Goal: Task Accomplishment & Management: Use online tool/utility

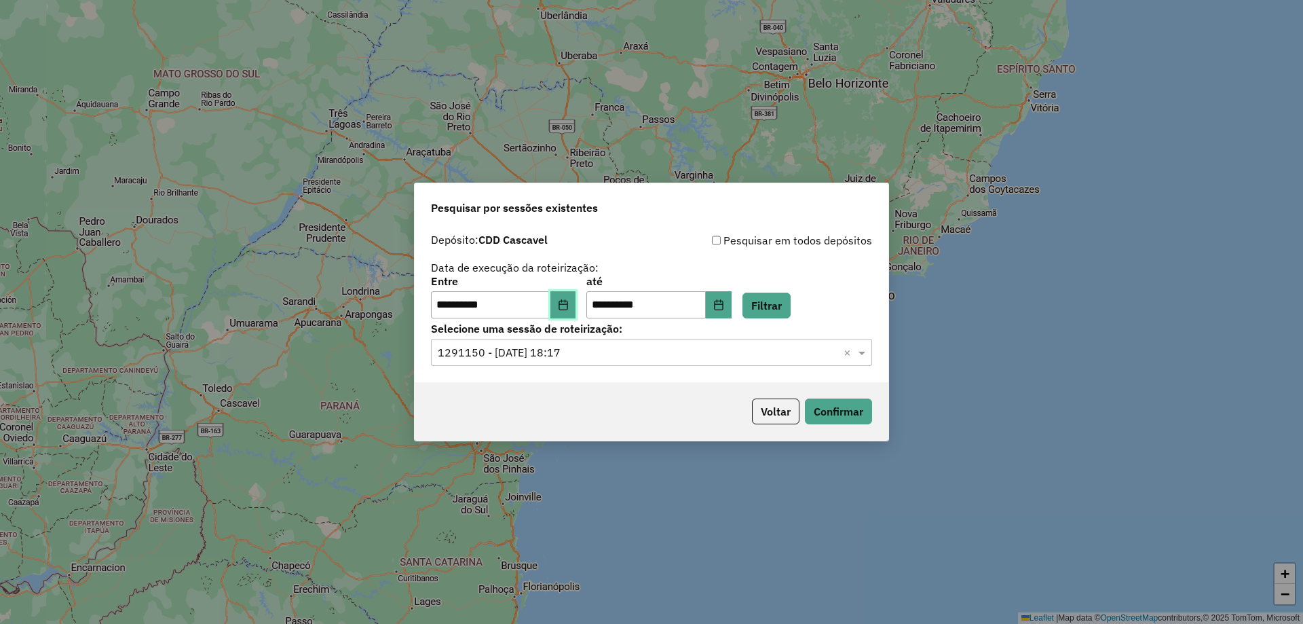
click at [567, 303] on icon "Choose Date" at bounding box center [563, 304] width 9 height 11
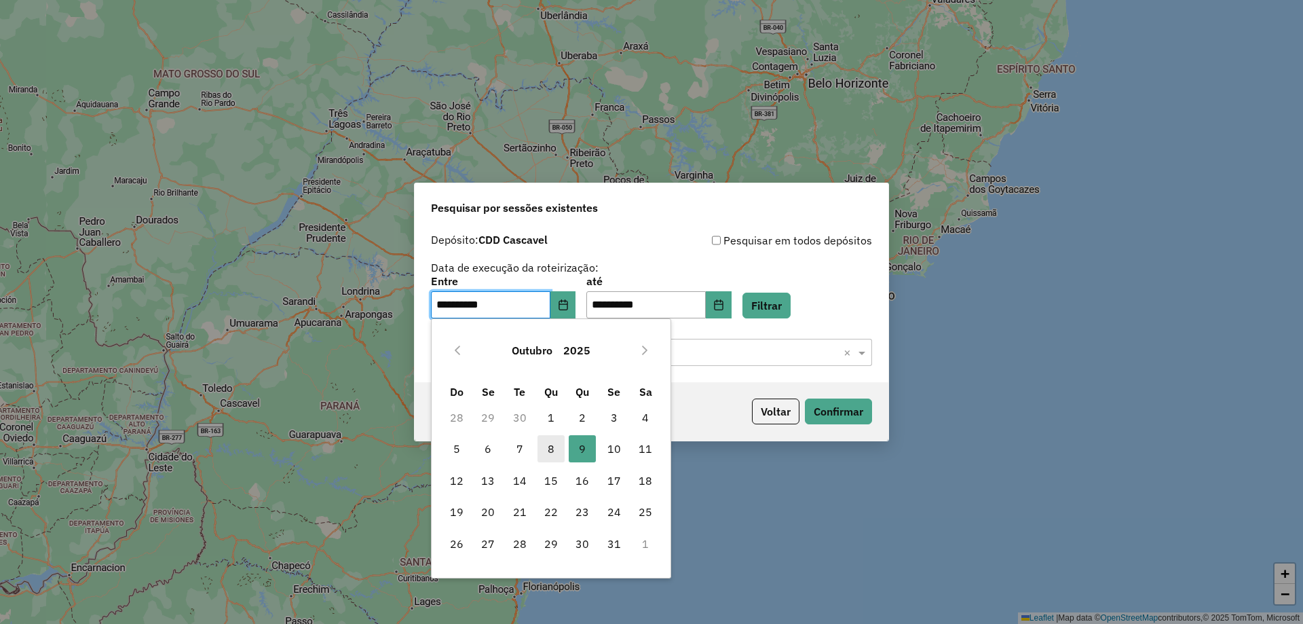
click at [552, 458] on span "8" at bounding box center [551, 448] width 27 height 27
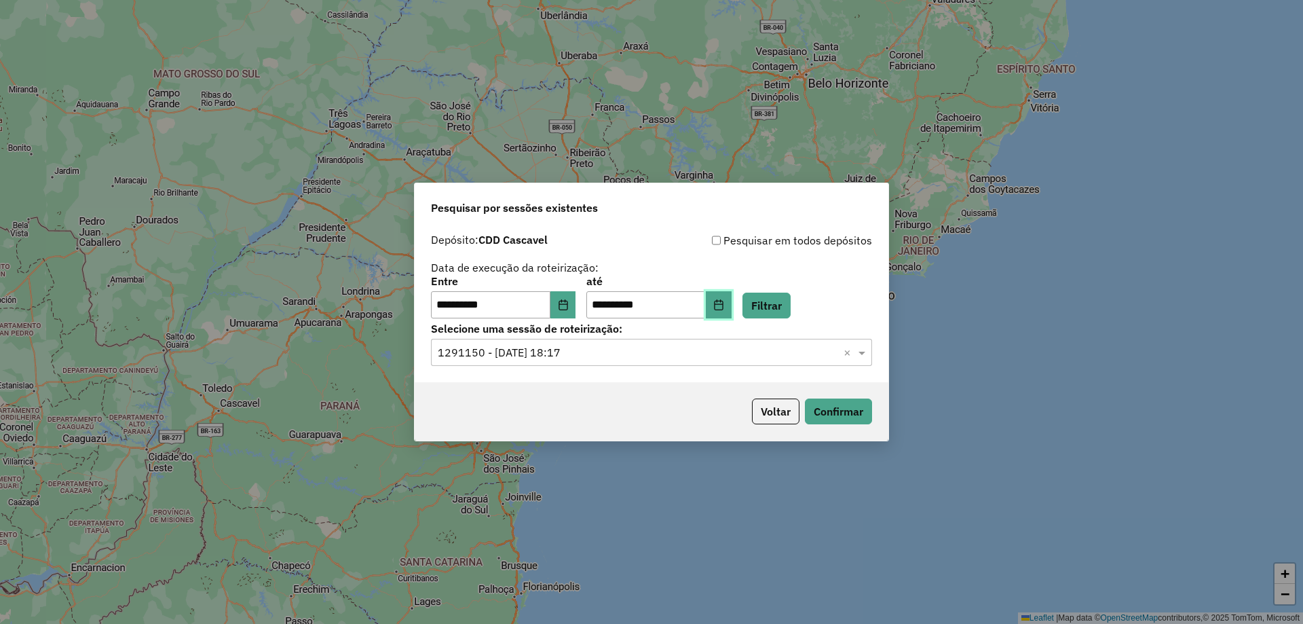
click at [732, 304] on button "Choose Date" at bounding box center [719, 304] width 26 height 27
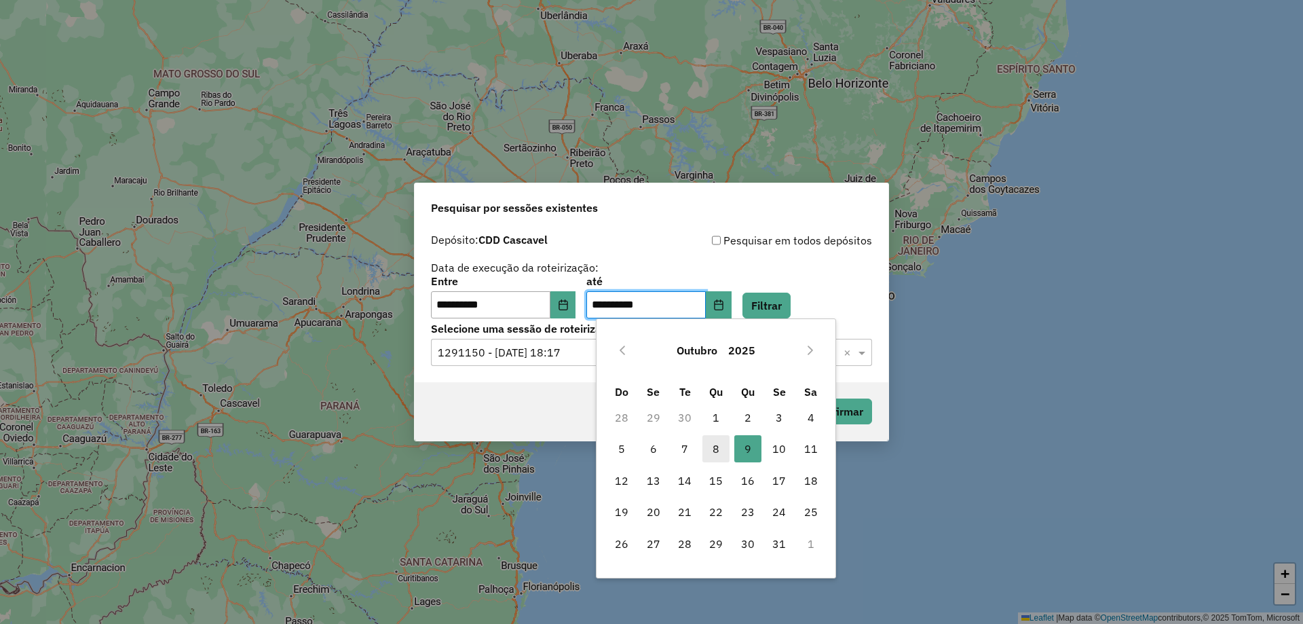
click at [713, 453] on span "8" at bounding box center [716, 448] width 27 height 27
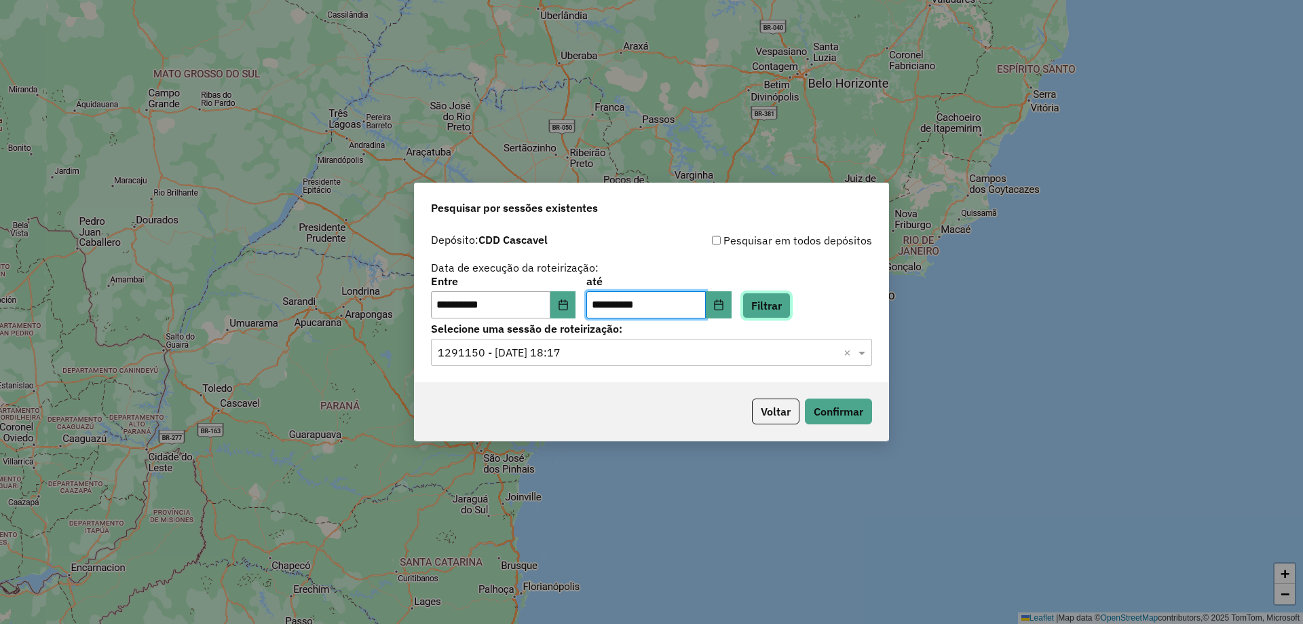
click at [779, 299] on button "Filtrar" at bounding box center [767, 306] width 48 height 26
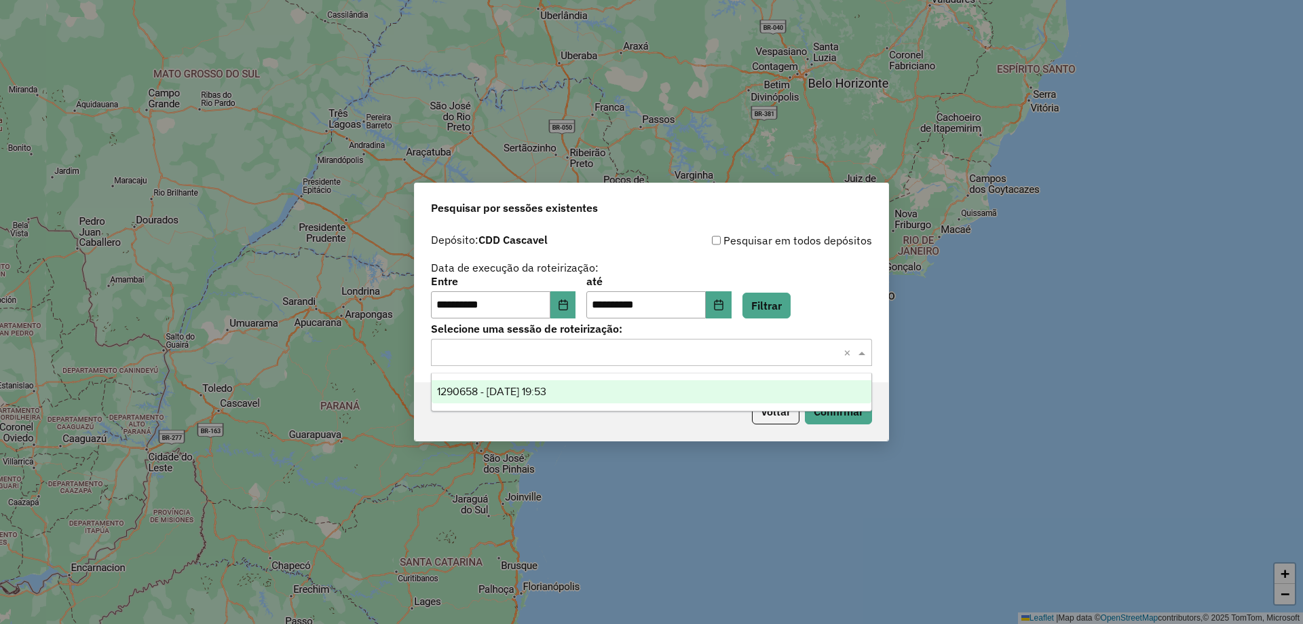
click at [564, 358] on input "text" at bounding box center [638, 353] width 401 height 16
click at [509, 391] on span "1290658 - 08/10/2025 19:53" at bounding box center [491, 392] width 109 height 12
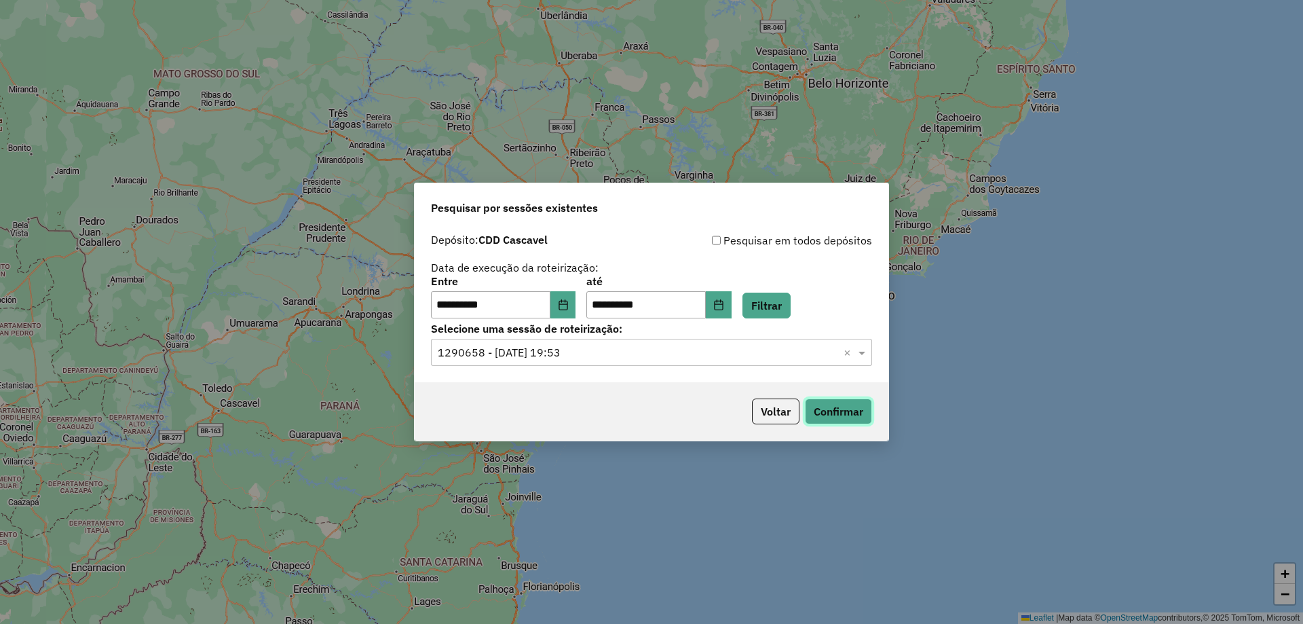
click at [857, 405] on button "Confirmar" at bounding box center [838, 411] width 67 height 26
click at [545, 309] on input "**********" at bounding box center [490, 304] width 119 height 27
click at [576, 315] on button "Choose Date" at bounding box center [564, 304] width 26 height 27
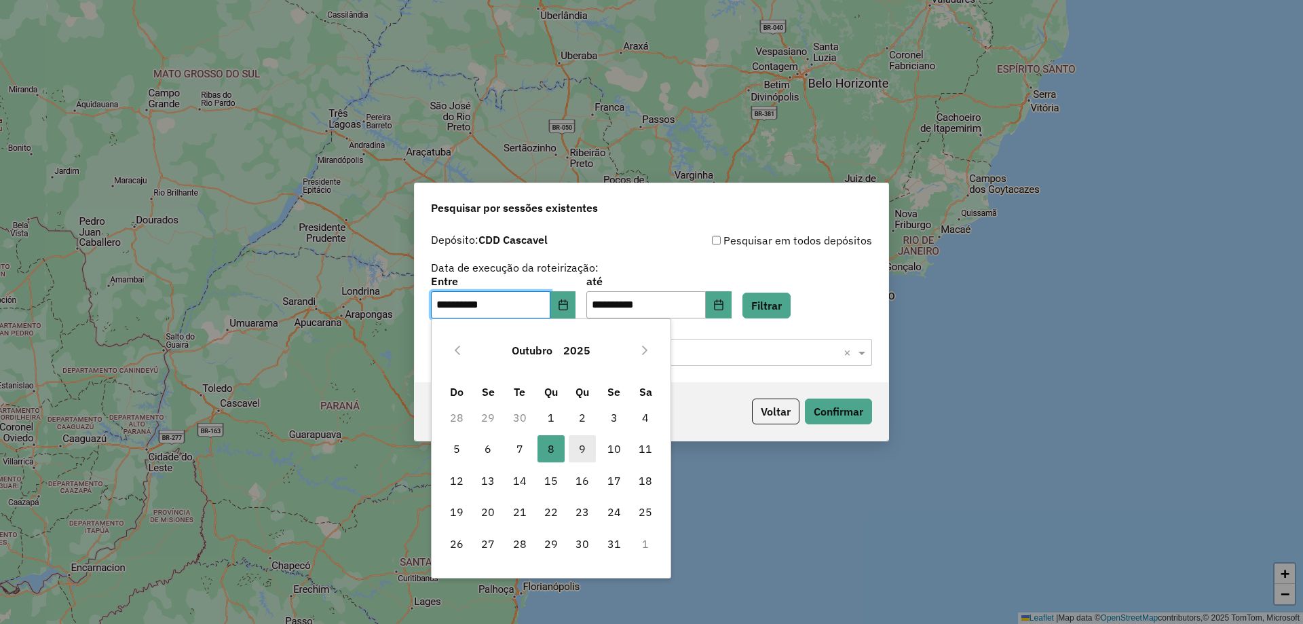
click at [580, 449] on span "9" at bounding box center [582, 448] width 27 height 27
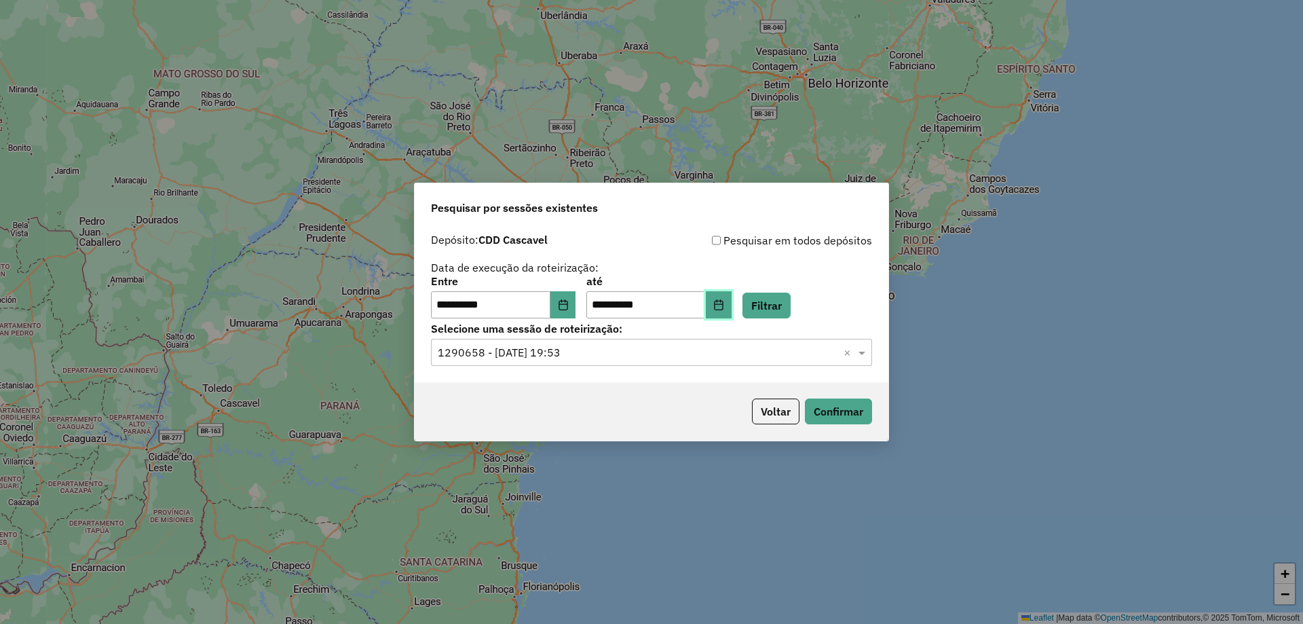
click at [723, 302] on icon "Choose Date" at bounding box center [718, 304] width 9 height 11
click at [787, 309] on button "Filtrar" at bounding box center [767, 306] width 48 height 26
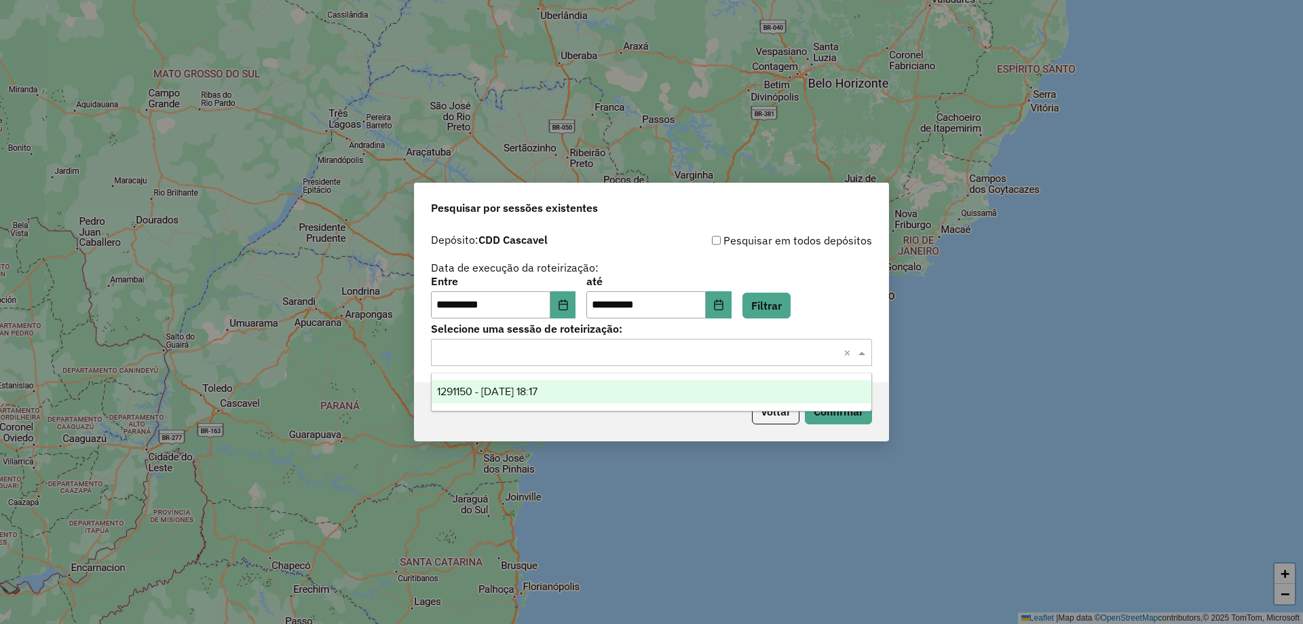
click at [677, 358] on input "text" at bounding box center [638, 353] width 401 height 16
click at [538, 390] on span "1291150 - 09/10/2025 18:17" at bounding box center [487, 392] width 100 height 12
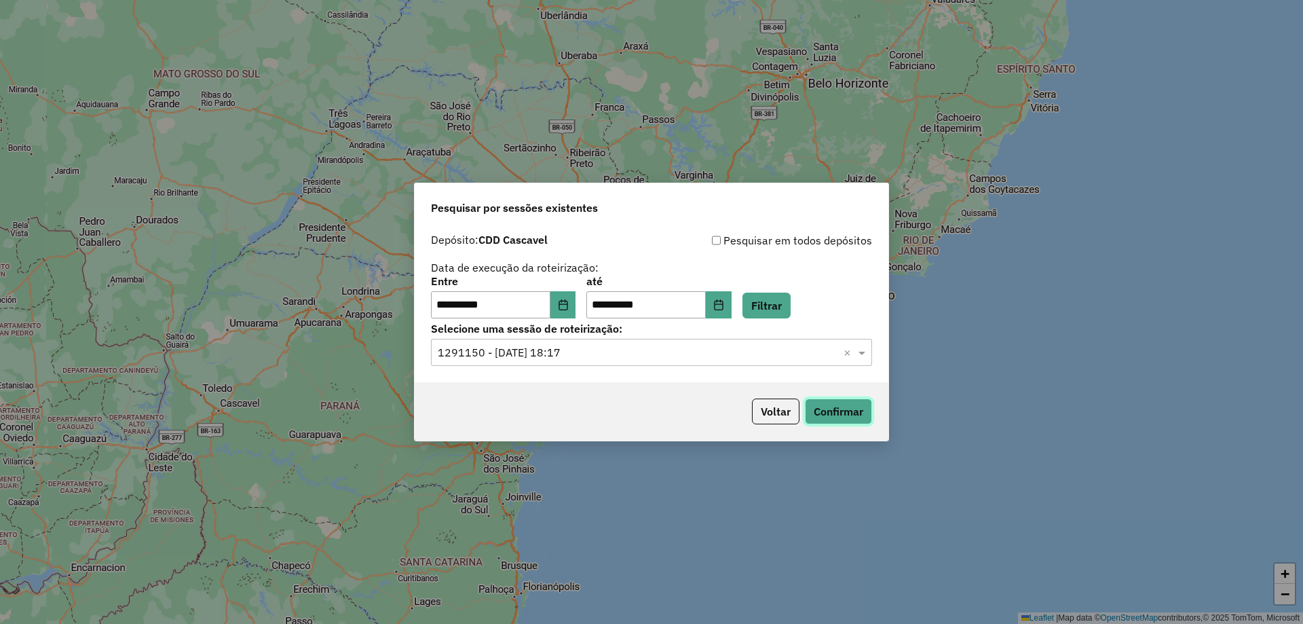
click at [825, 422] on button "Confirmar" at bounding box center [838, 411] width 67 height 26
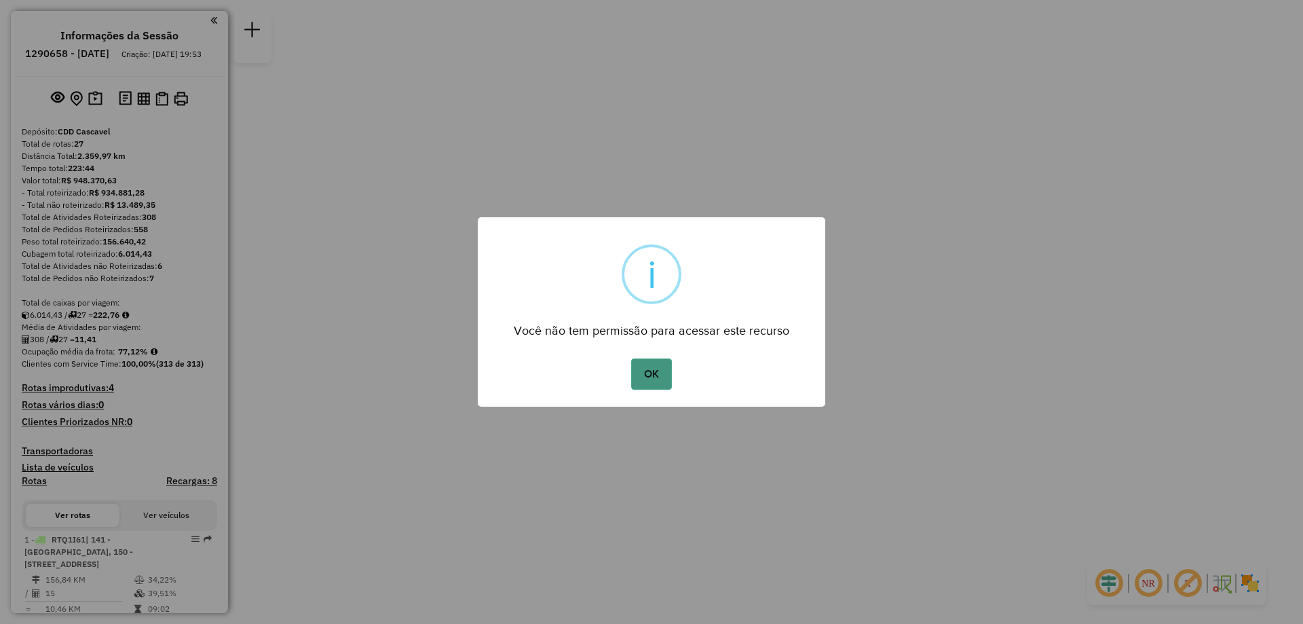
click at [661, 387] on button "OK" at bounding box center [651, 373] width 40 height 31
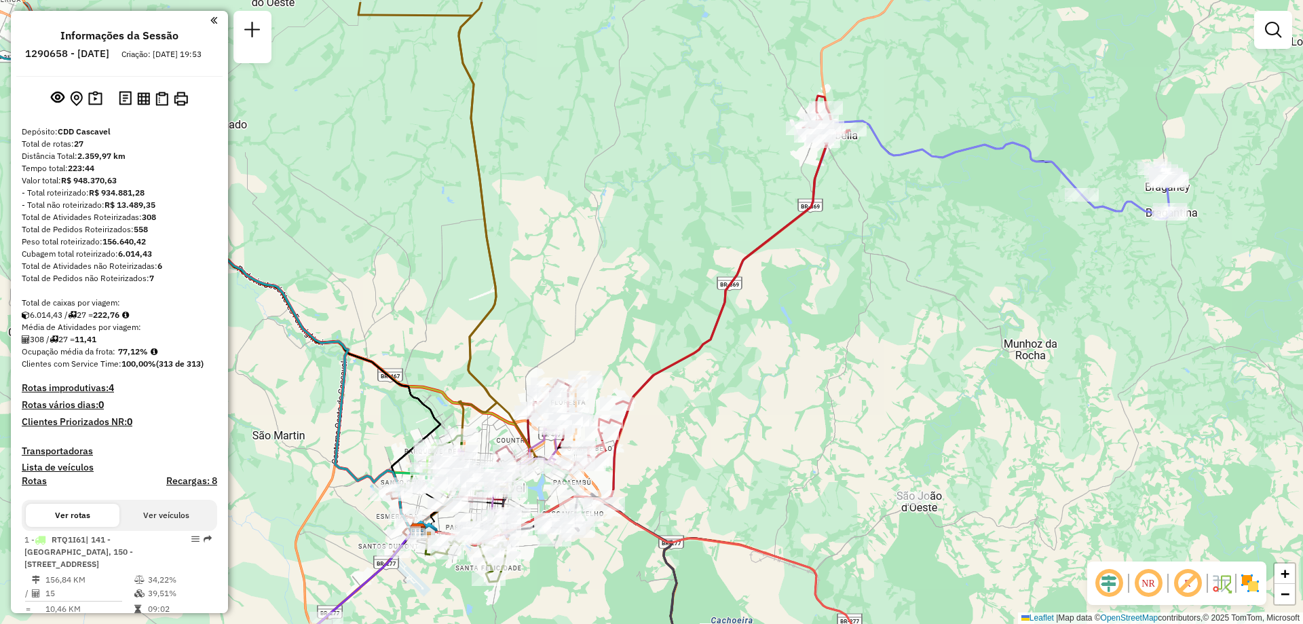
drag, startPoint x: 965, startPoint y: 115, endPoint x: 947, endPoint y: 179, distance: 67.0
click at [947, 179] on div "Janela de atendimento Grade de atendimento Capacidade Transportadoras Veículos …" at bounding box center [651, 312] width 1303 height 624
click at [934, 160] on icon at bounding box center [750, 333] width 664 height 424
select select "**********"
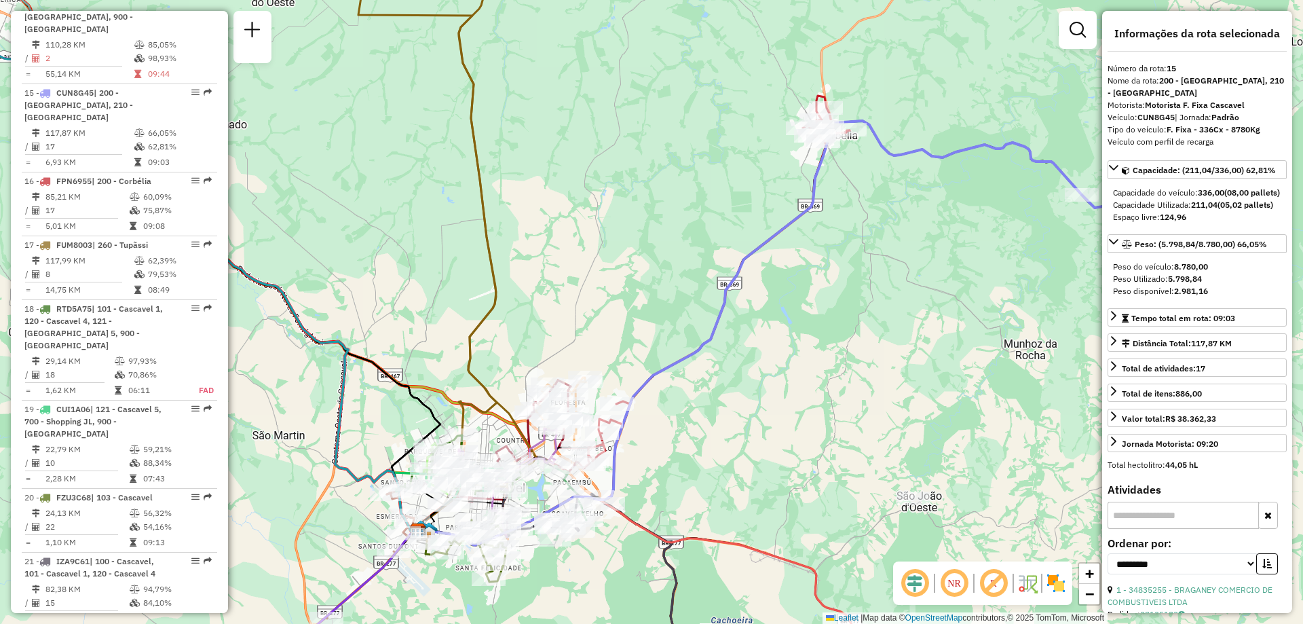
scroll to position [1694, 0]
click at [821, 96] on icon at bounding box center [719, 278] width 261 height 365
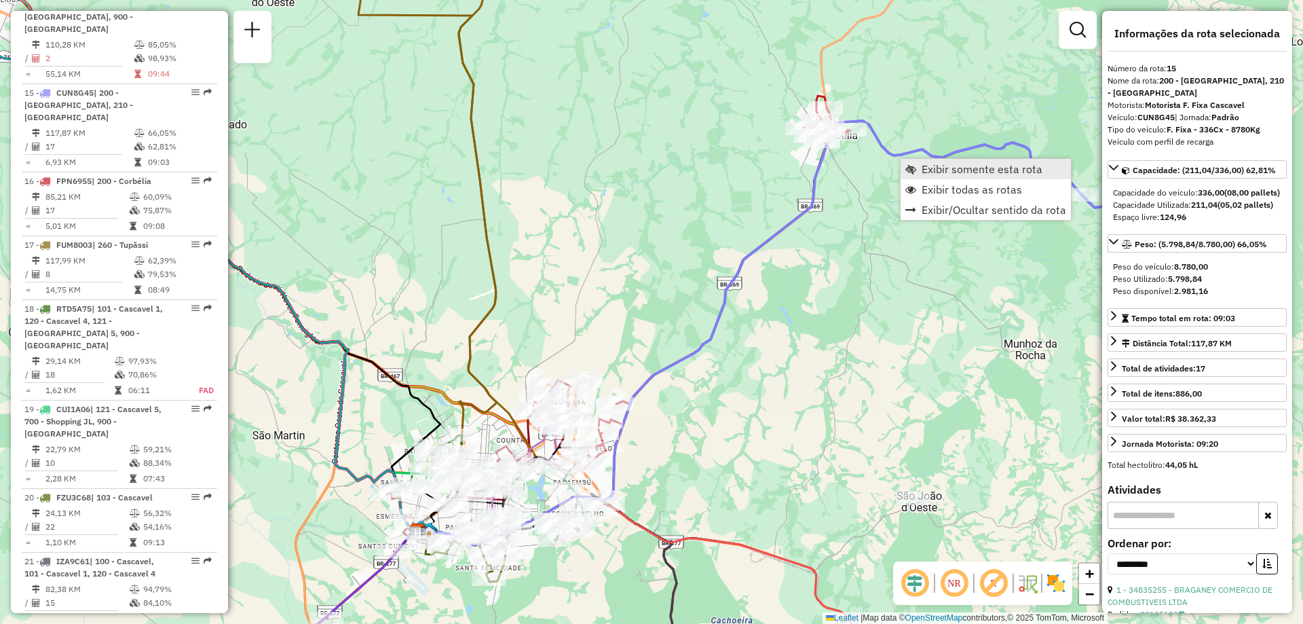
click at [960, 171] on span "Exibir somente esta rota" at bounding box center [982, 169] width 121 height 11
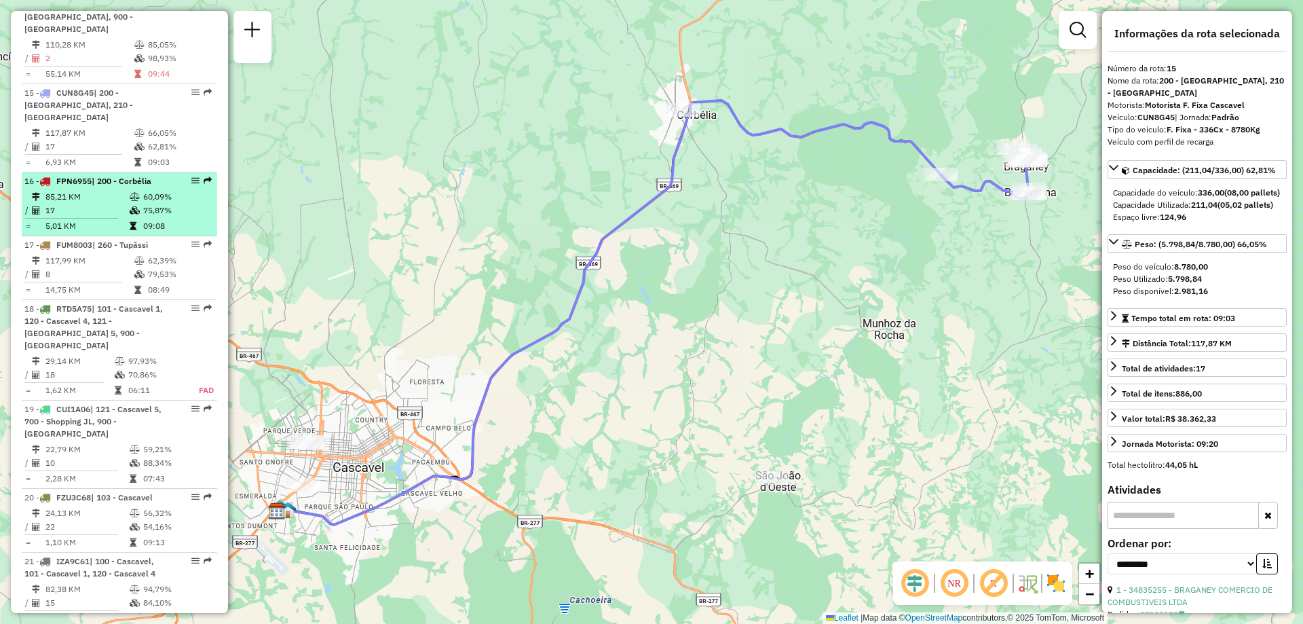
click at [115, 204] on td "17" at bounding box center [87, 211] width 84 height 14
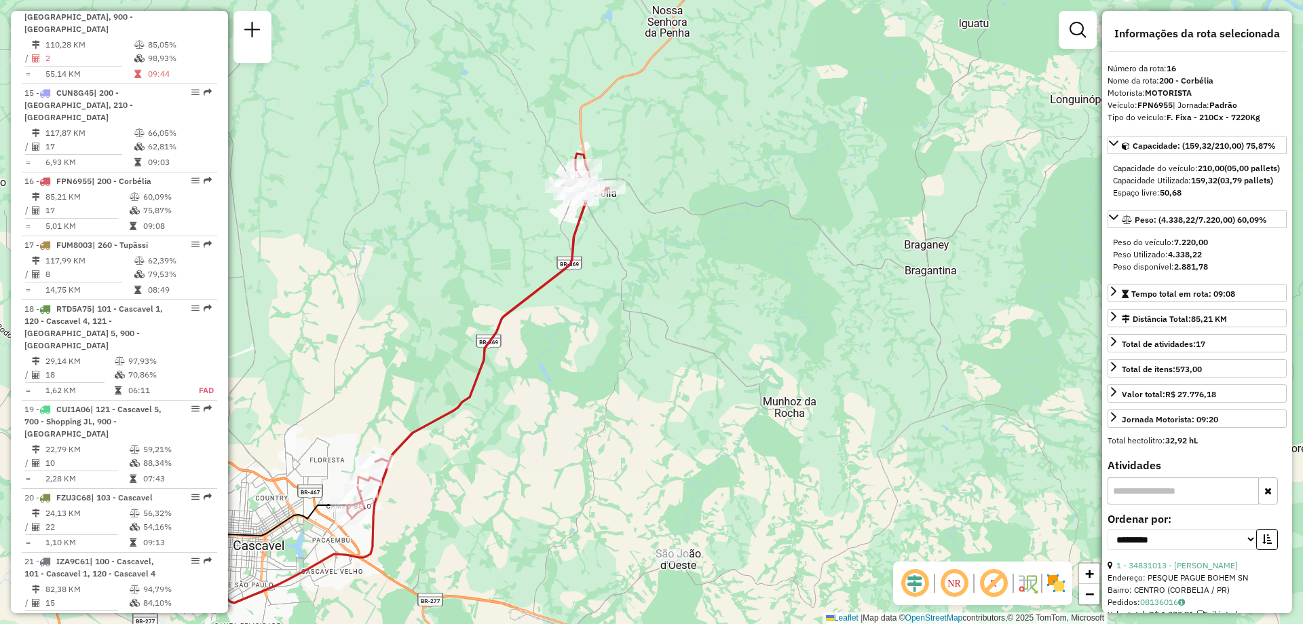
drag, startPoint x: 867, startPoint y: 181, endPoint x: 597, endPoint y: 248, distance: 277.7
click at [597, 248] on div "Janela de atendimento Grade de atendimento Capacidade Transportadoras Veículos …" at bounding box center [651, 312] width 1303 height 624
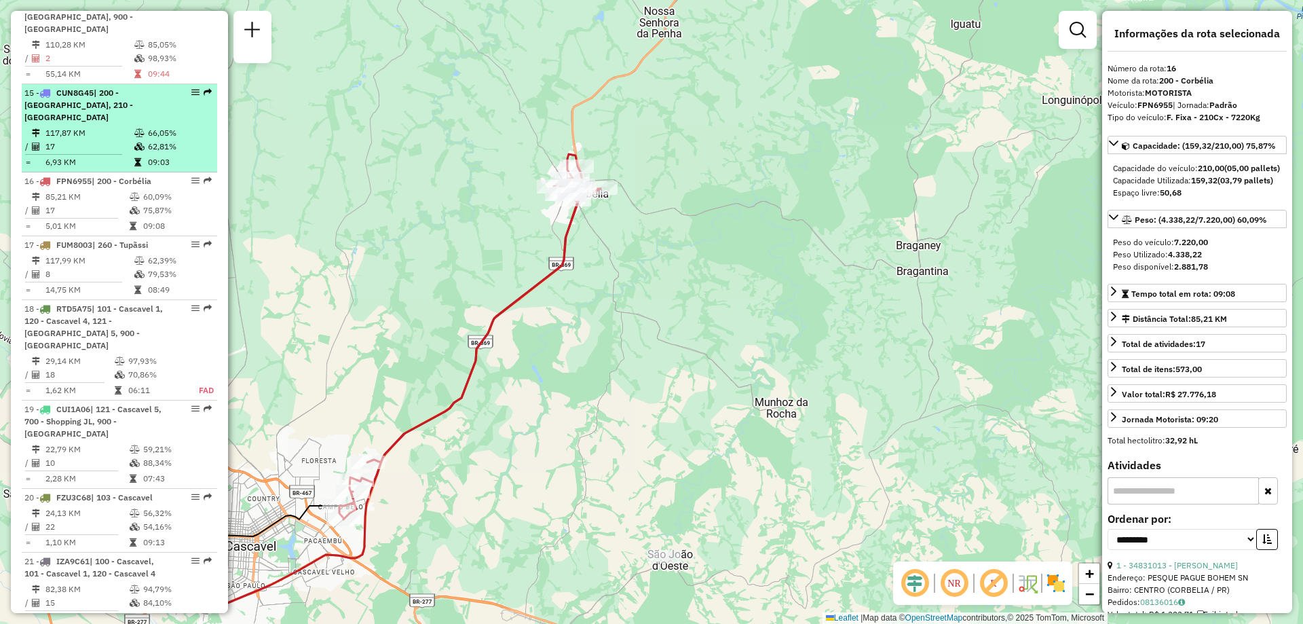
click at [110, 140] on td "17" at bounding box center [89, 147] width 89 height 14
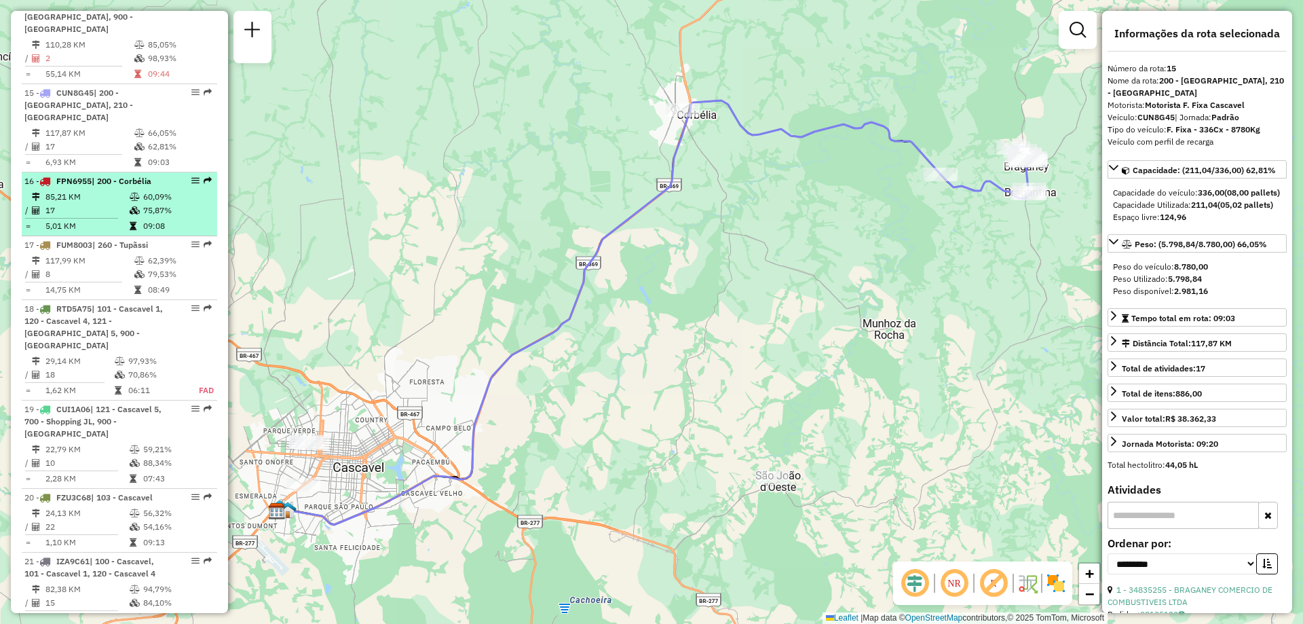
click at [105, 172] on li "16 - FPN6955 | 200 - Corbélia 85,21 KM 60,09% / 17 75,87% = 5,01 KM 09:08" at bounding box center [120, 204] width 196 height 64
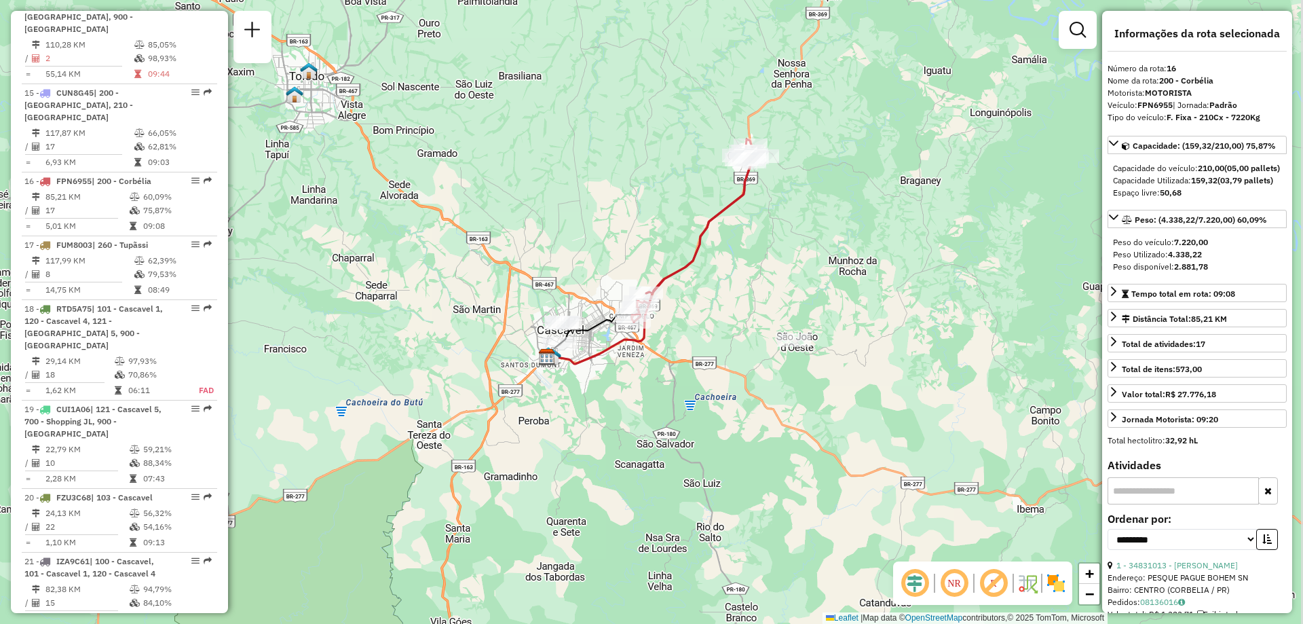
drag, startPoint x: 834, startPoint y: 376, endPoint x: 797, endPoint y: 316, distance: 70.7
click at [797, 316] on div "Janela de atendimento Grade de atendimento Capacidade Transportadoras Veículos …" at bounding box center [651, 312] width 1303 height 624
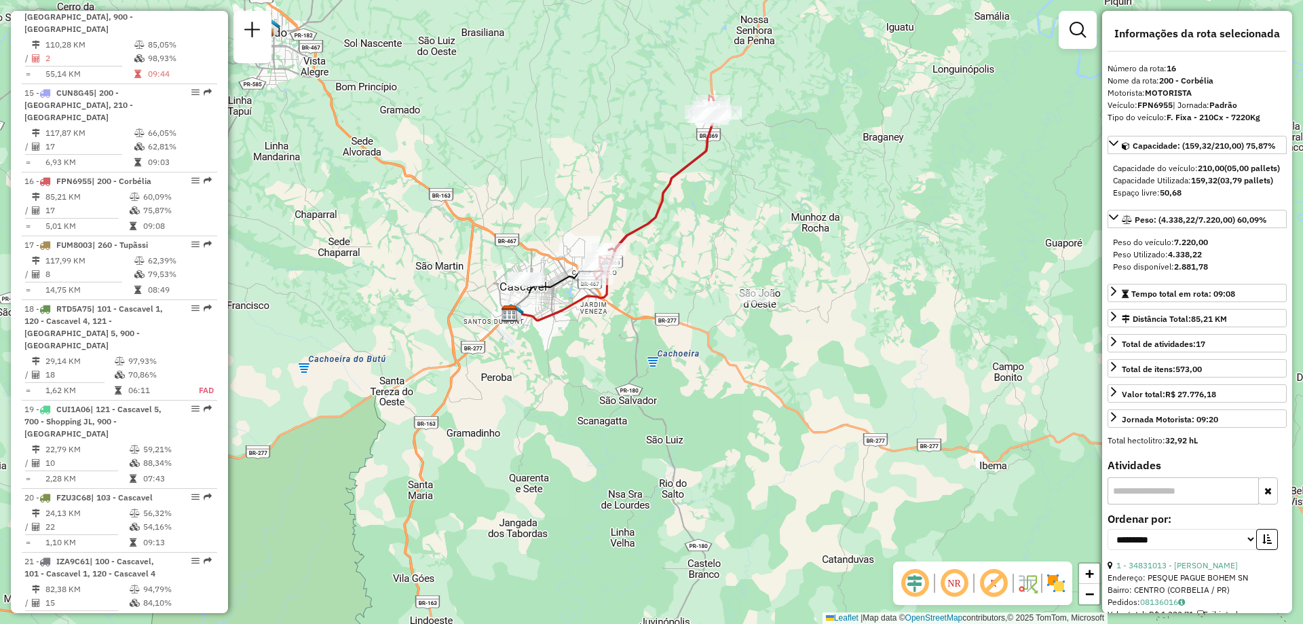
drag, startPoint x: 781, startPoint y: 459, endPoint x: 766, endPoint y: 430, distance: 32.5
click at [766, 430] on div "Janela de atendimento Grade de atendimento Capacidade Transportadoras Veículos …" at bounding box center [651, 312] width 1303 height 624
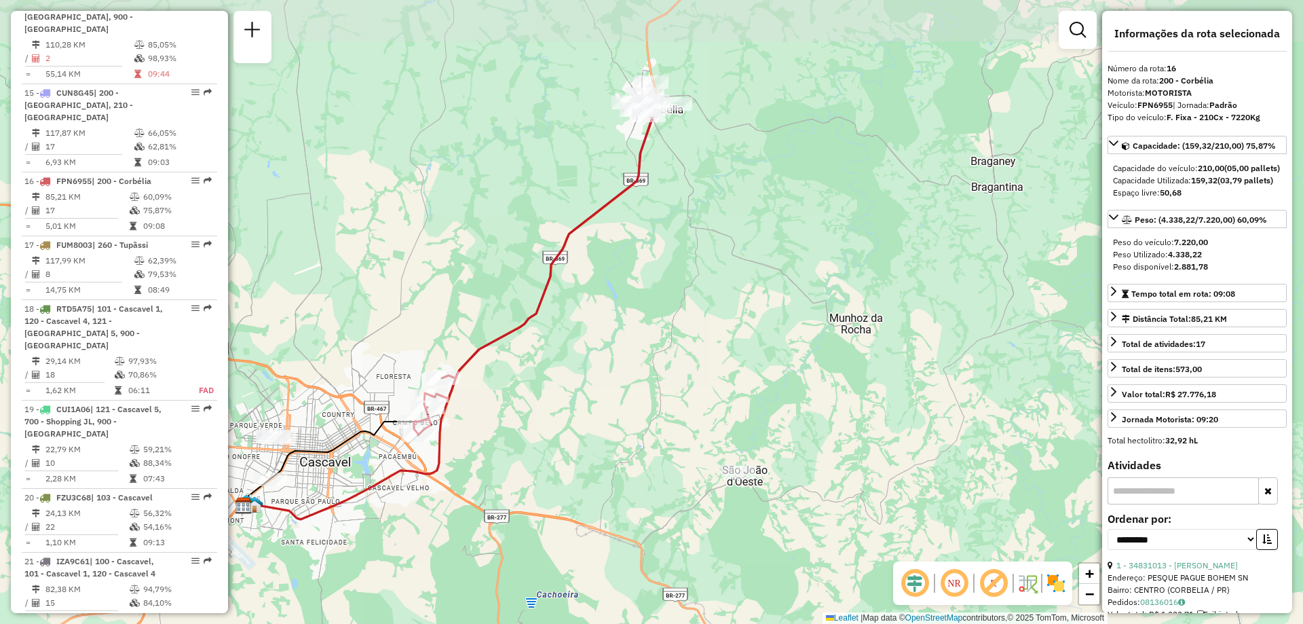
drag, startPoint x: 705, startPoint y: 187, endPoint x: 629, endPoint y: 359, distance: 187.8
click at [629, 359] on div "Janela de atendimento Grade de atendimento Capacidade Transportadoras Veículos …" at bounding box center [651, 312] width 1303 height 624
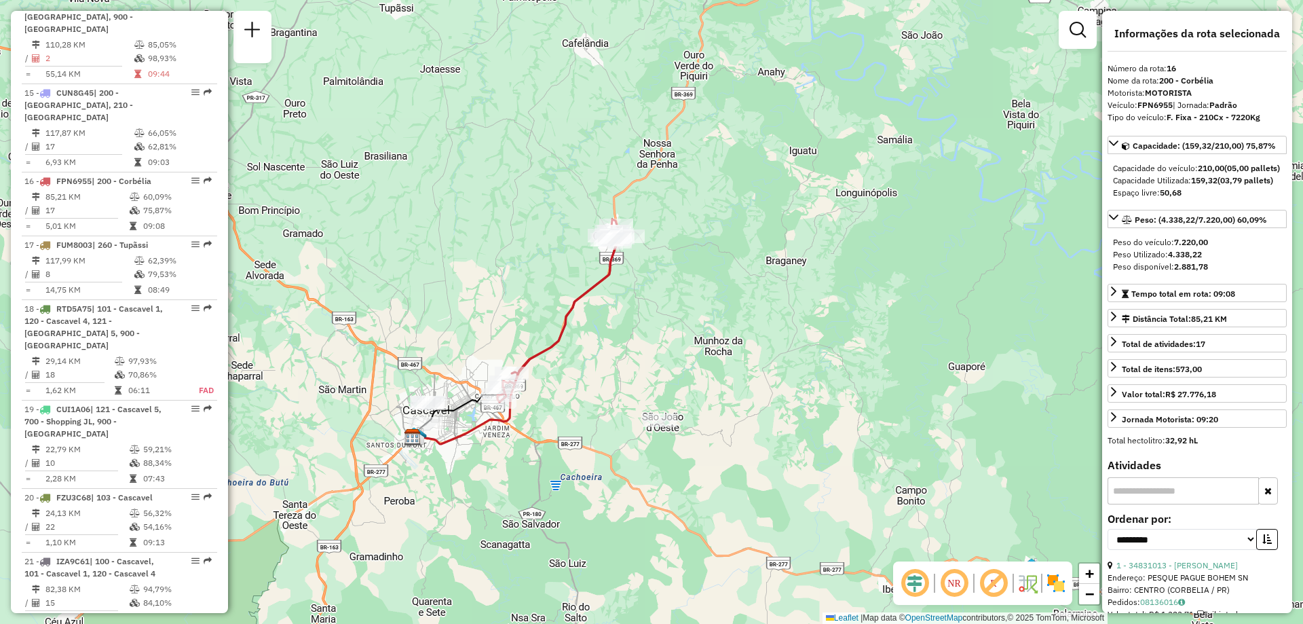
drag, startPoint x: 531, startPoint y: 322, endPoint x: 555, endPoint y: 327, distance: 25.0
click at [555, 327] on div "Janela de atendimento Grade de atendimento Capacidade Transportadoras Veículos …" at bounding box center [651, 312] width 1303 height 624
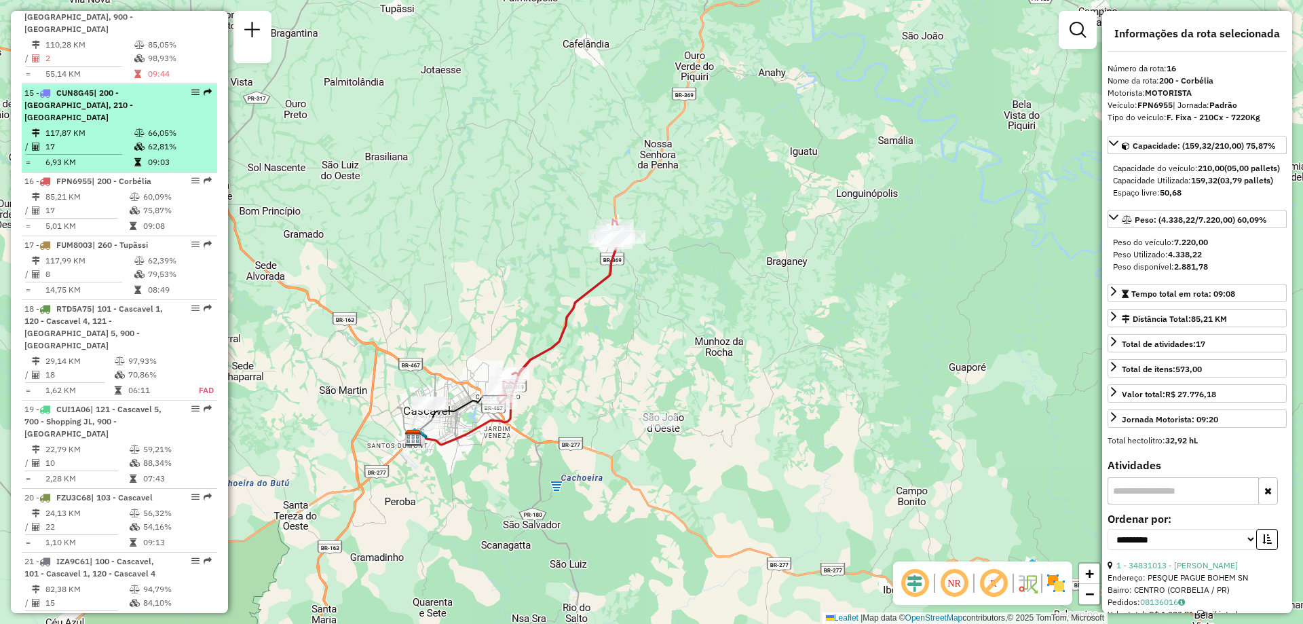
click at [88, 140] on td "17" at bounding box center [89, 147] width 89 height 14
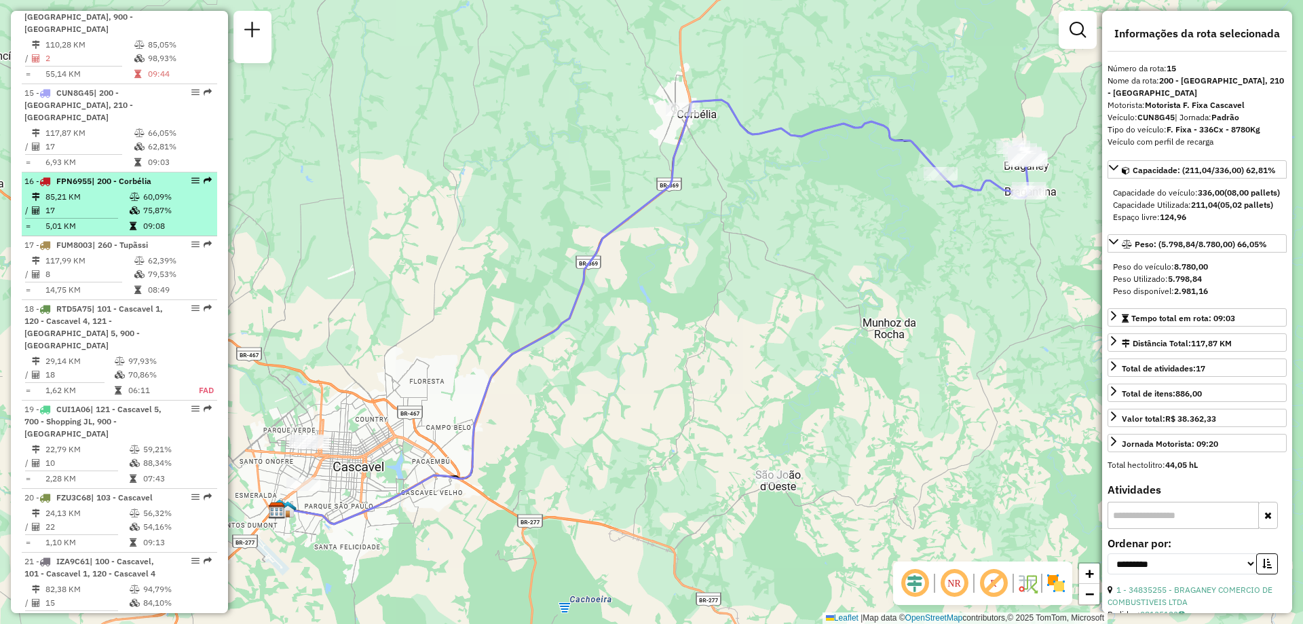
click at [134, 190] on table "85,21 KM 60,09% / 17 75,87% = 5,01 KM 09:08" at bounding box center [119, 211] width 190 height 43
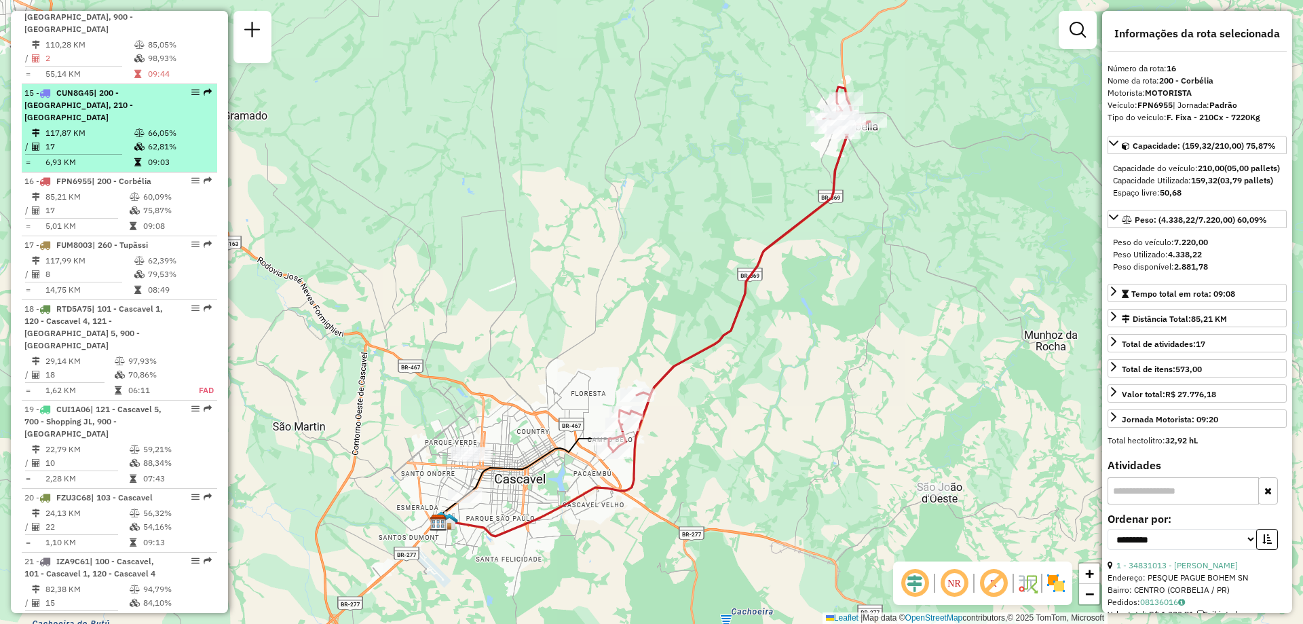
click at [81, 140] on td "17" at bounding box center [89, 147] width 89 height 14
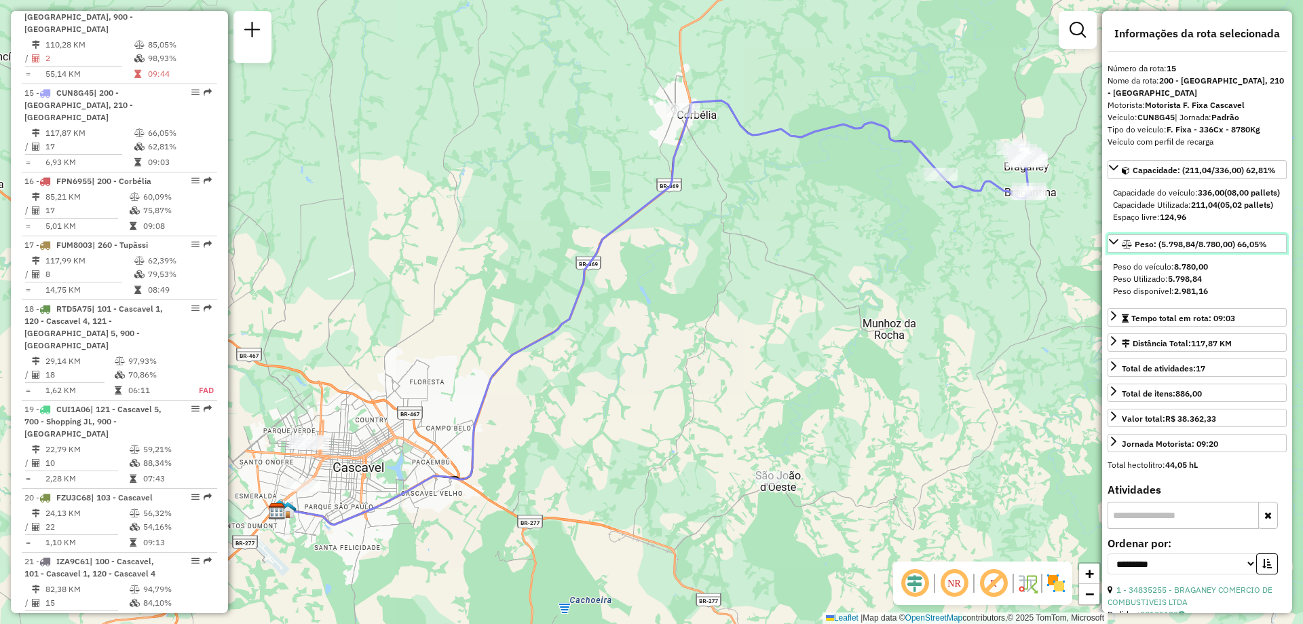
drag, startPoint x: 1164, startPoint y: 257, endPoint x: 1203, endPoint y: 282, distance: 46.1
click at [1203, 282] on div "Peso: (5.798,84/8.780,00) 66,05% Peso do veículo: 8.780,00 Peso Utilizado: 5.79…" at bounding box center [1197, 268] width 179 height 69
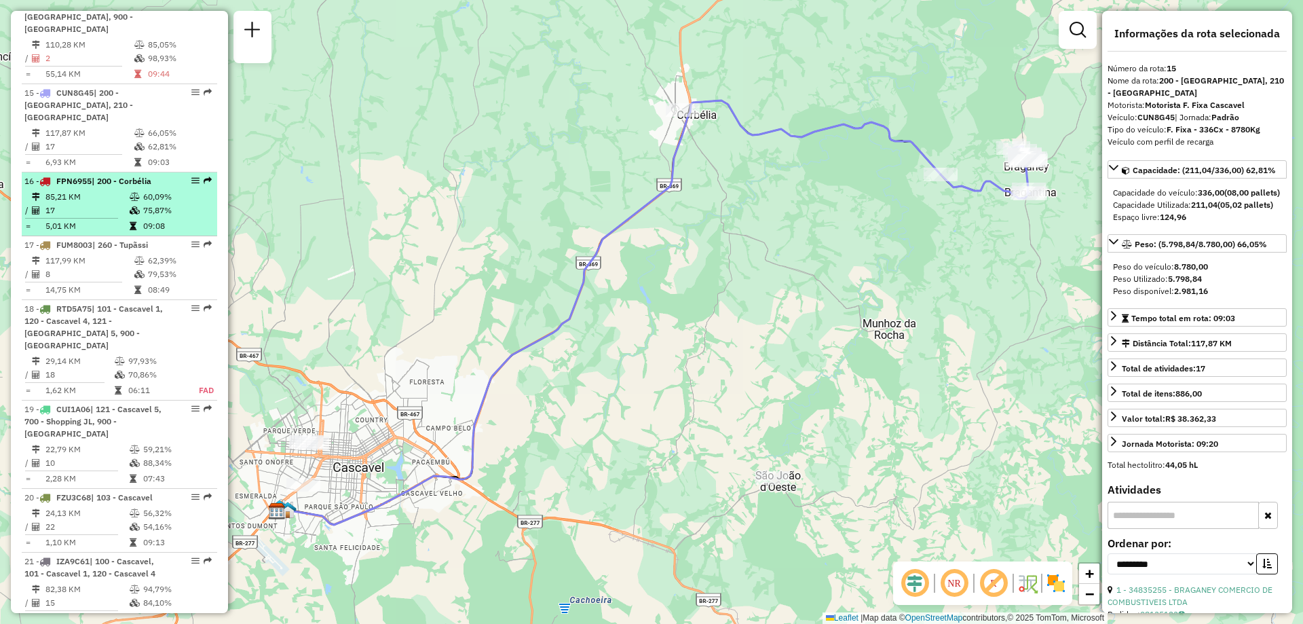
click at [113, 204] on td "17" at bounding box center [87, 211] width 84 height 14
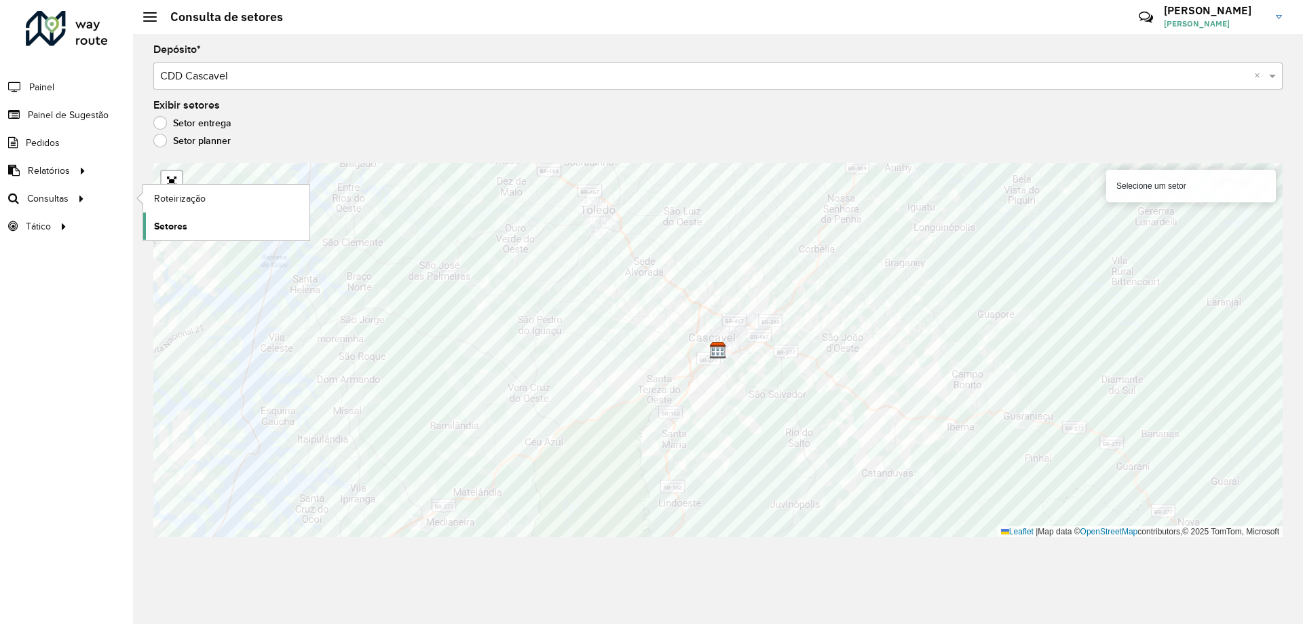
click at [193, 224] on link "Setores" at bounding box center [226, 225] width 166 height 27
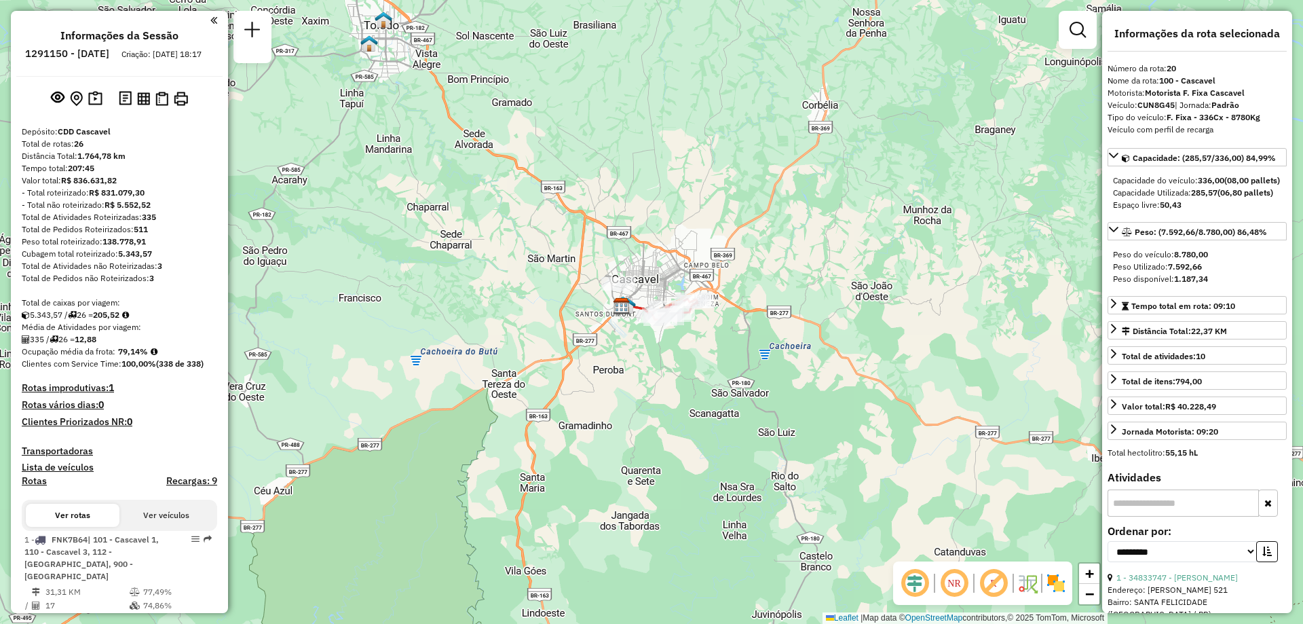
select select "**********"
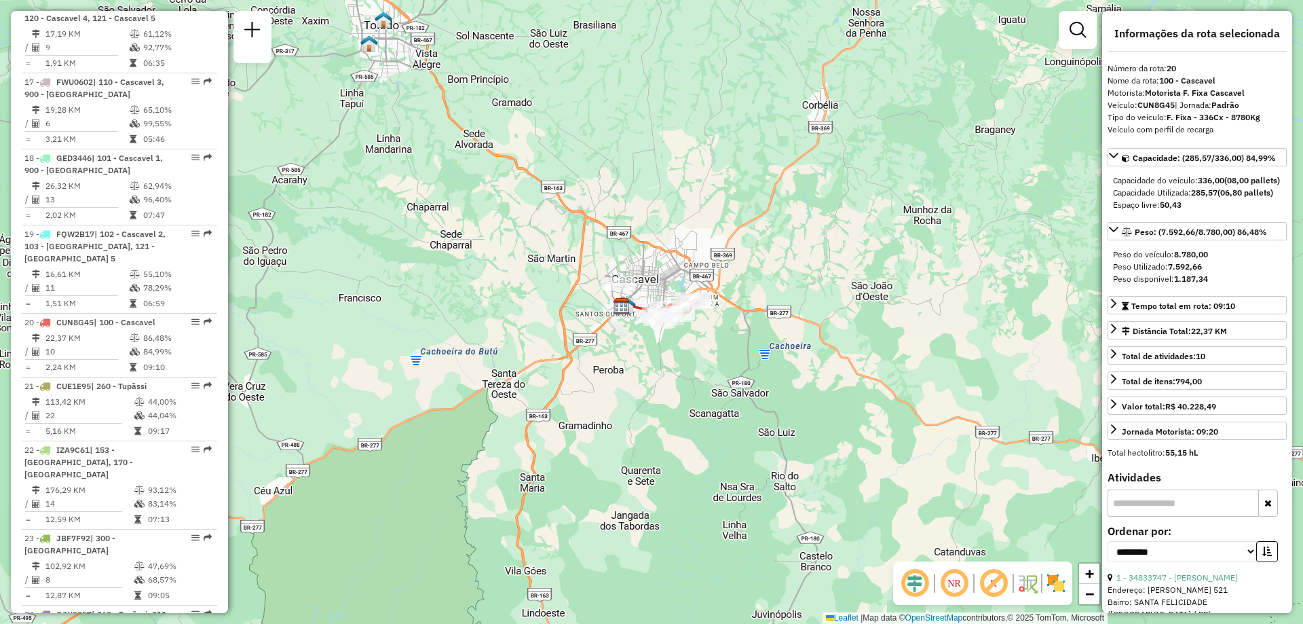
scroll to position [2079, 0]
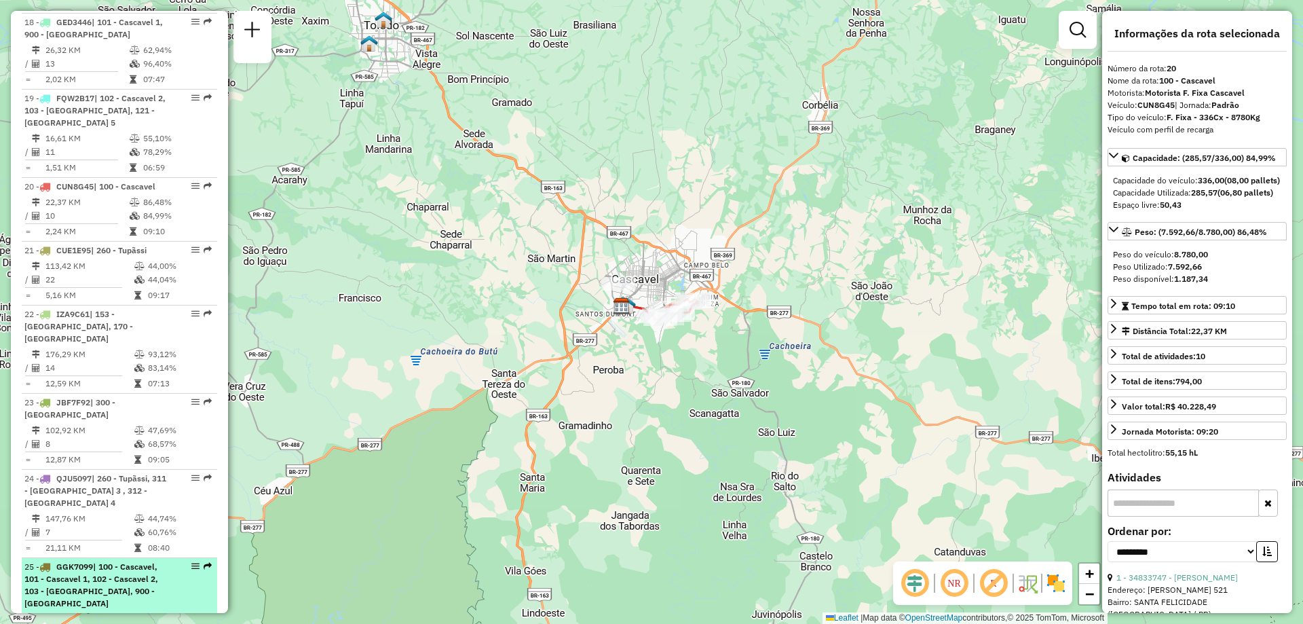
click at [84, 558] on li "25 - GGK7099 | 100 - Cascavel, 101 - Cascavel 1, 102 - Cascavel 2, 103 - Cascav…" at bounding box center [120, 608] width 196 height 100
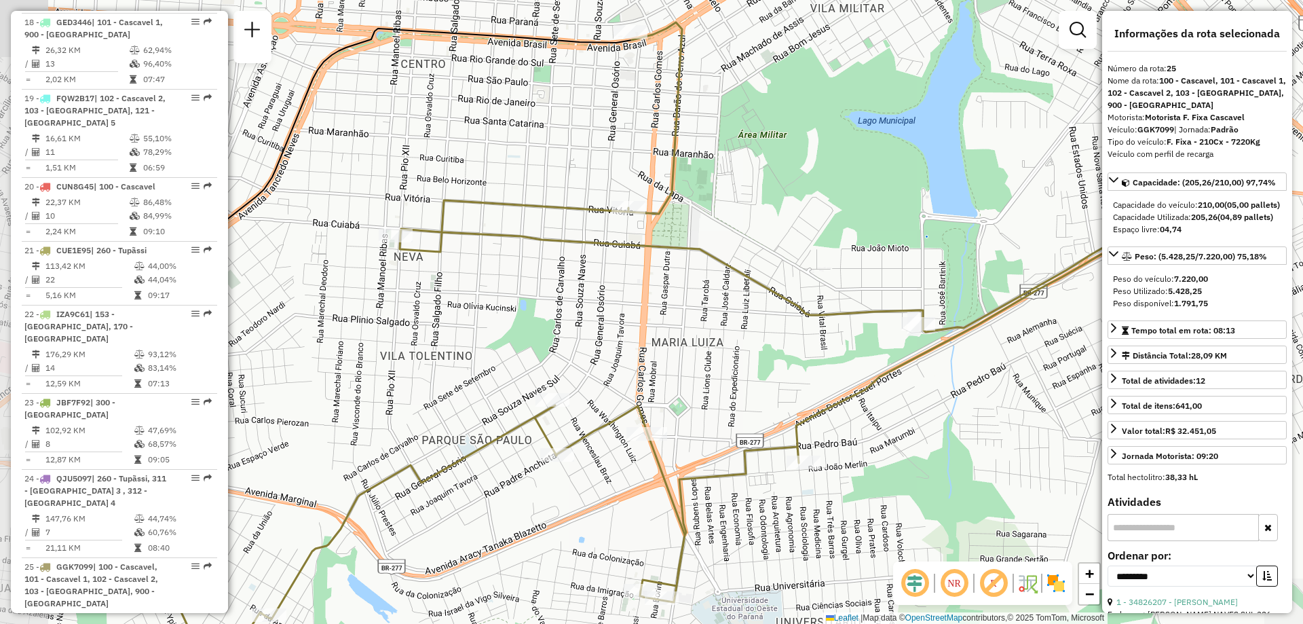
drag, startPoint x: 660, startPoint y: 295, endPoint x: 891, endPoint y: 233, distance: 238.9
click at [891, 233] on div "Janela de atendimento Grade de atendimento Capacidade Transportadoras Veículos …" at bounding box center [651, 312] width 1303 height 624
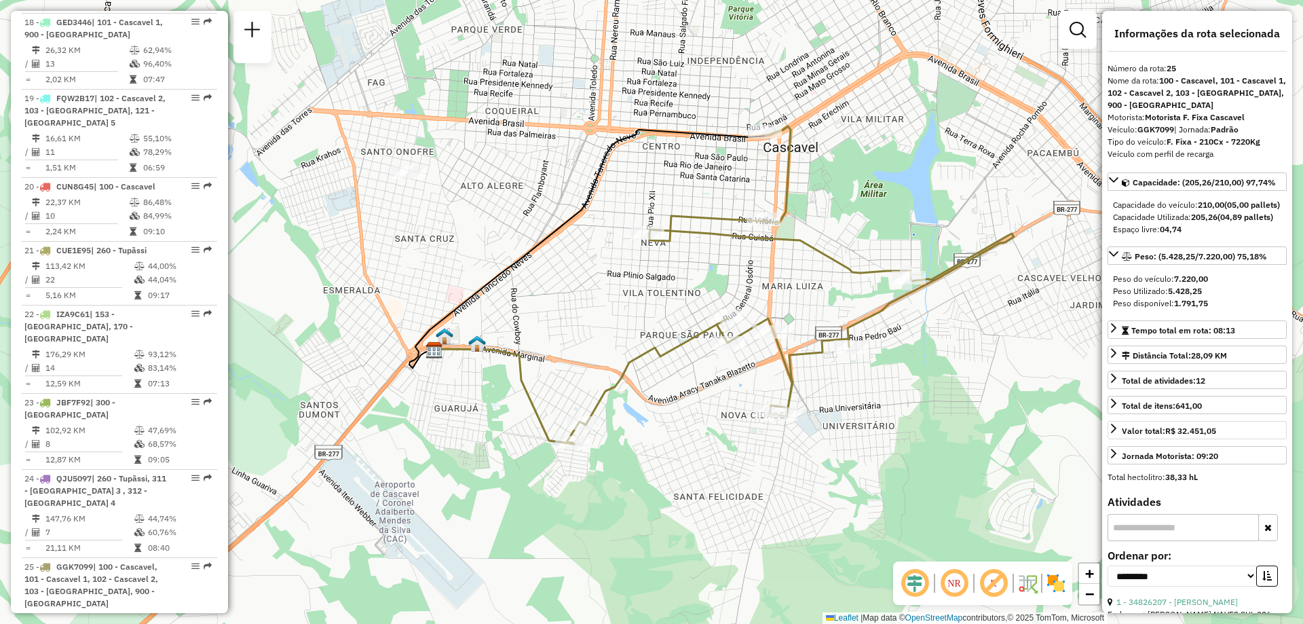
scroll to position [204, 0]
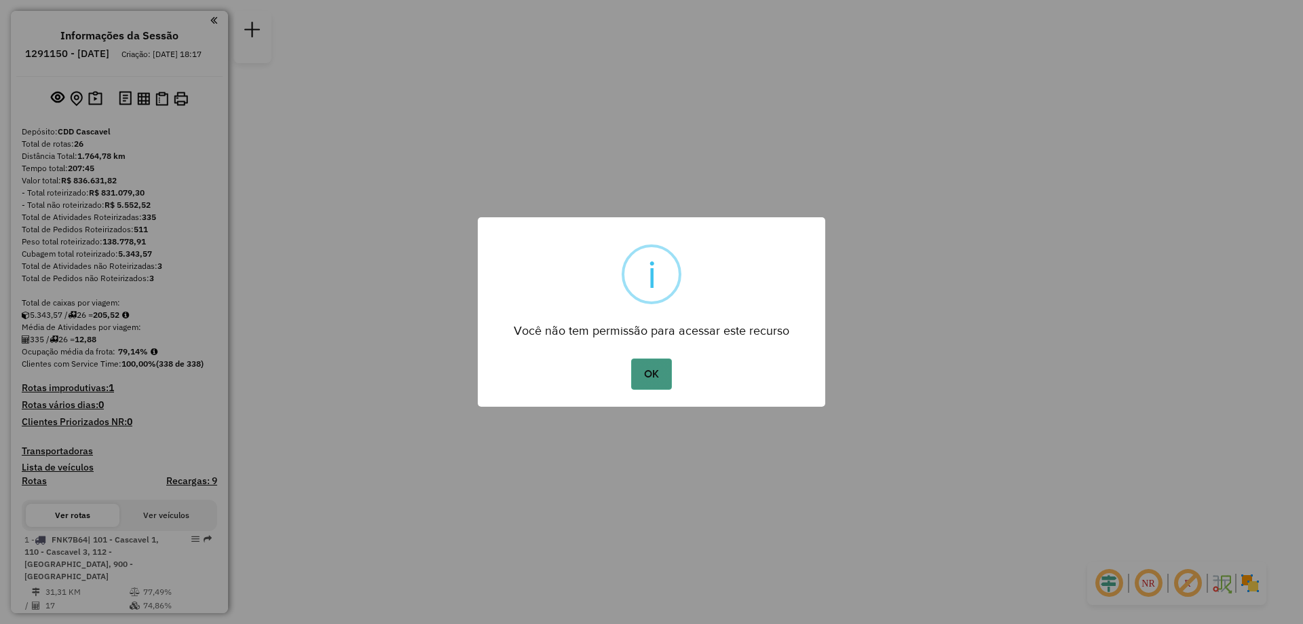
click at [665, 365] on button "OK" at bounding box center [651, 373] width 40 height 31
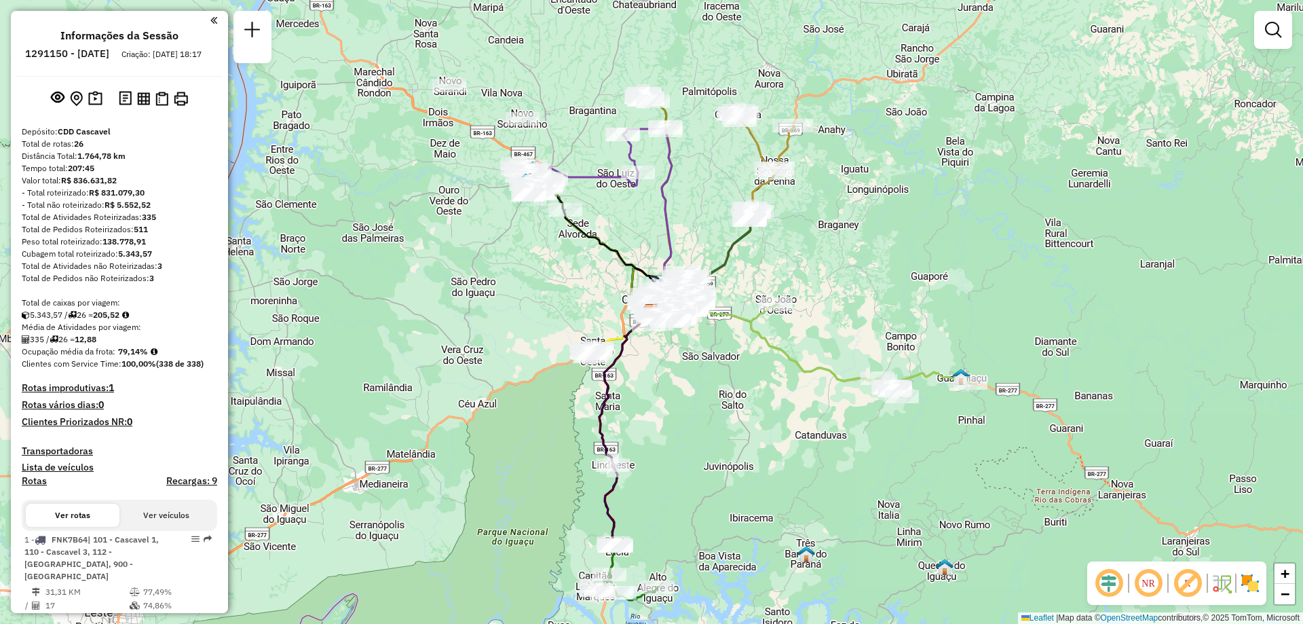
select select "**********"
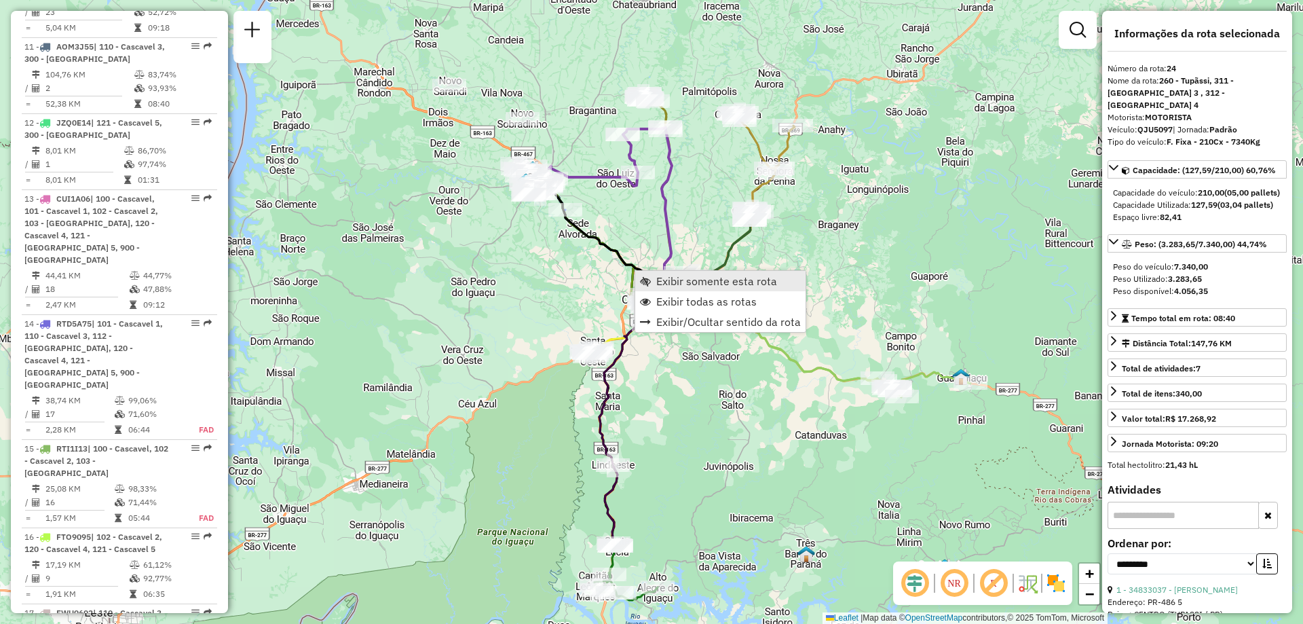
scroll to position [2254, 0]
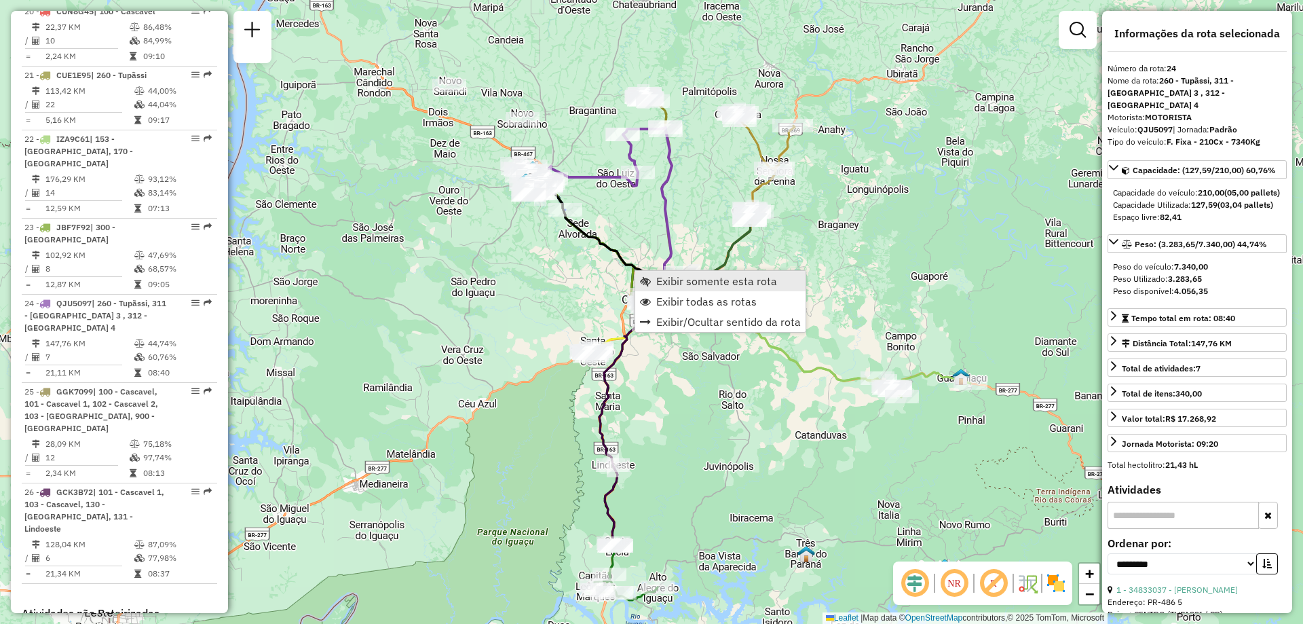
click at [669, 285] on span "Exibir somente esta rota" at bounding box center [716, 281] width 121 height 11
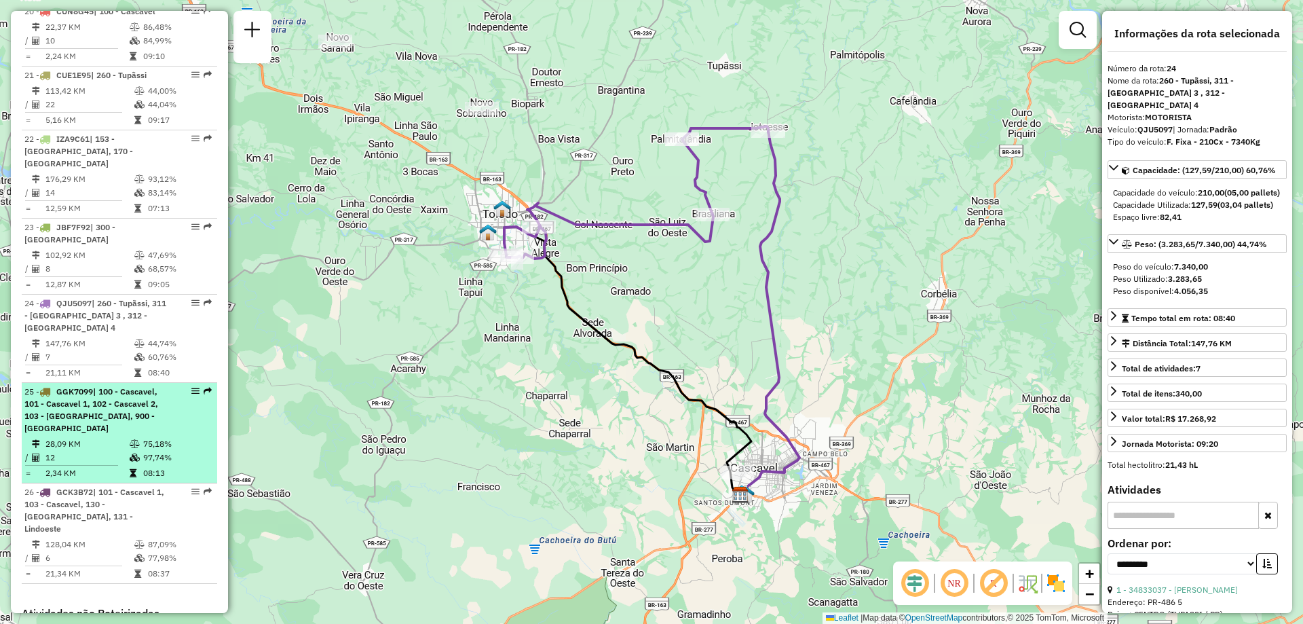
click at [64, 386] on span "| 100 - Cascavel, 101 - Cascavel 1, 102 - Cascavel 2, 103 - [GEOGRAPHIC_DATA], …" at bounding box center [91, 409] width 134 height 47
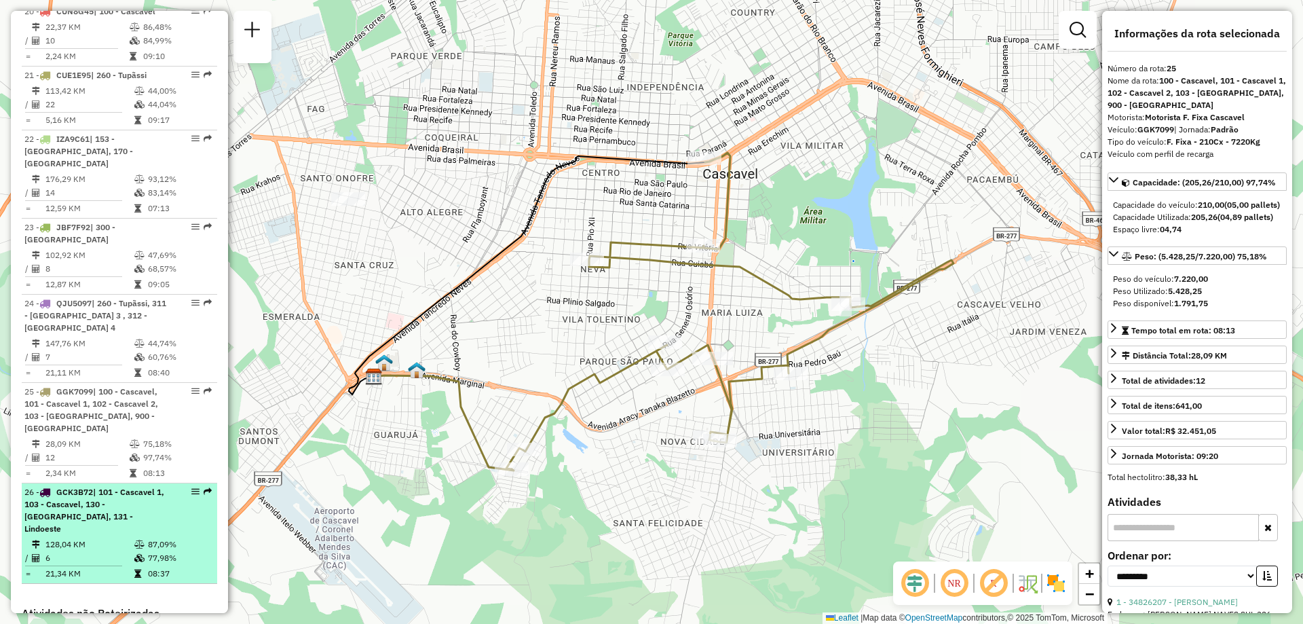
click at [71, 565] on td at bounding box center [78, 566] width 109 height 2
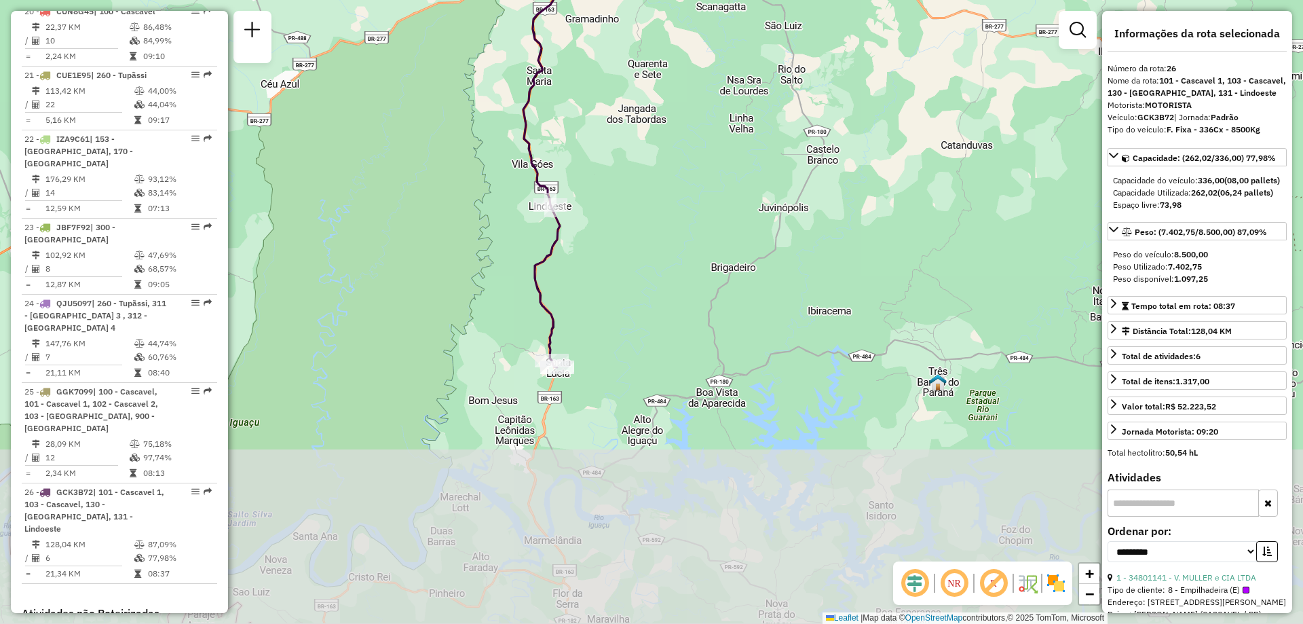
drag, startPoint x: 708, startPoint y: 441, endPoint x: 649, endPoint y: 239, distance: 210.1
click at [649, 239] on div "Janela de atendimento Grade de atendimento Capacidade Transportadoras Veículos …" at bounding box center [651, 312] width 1303 height 624
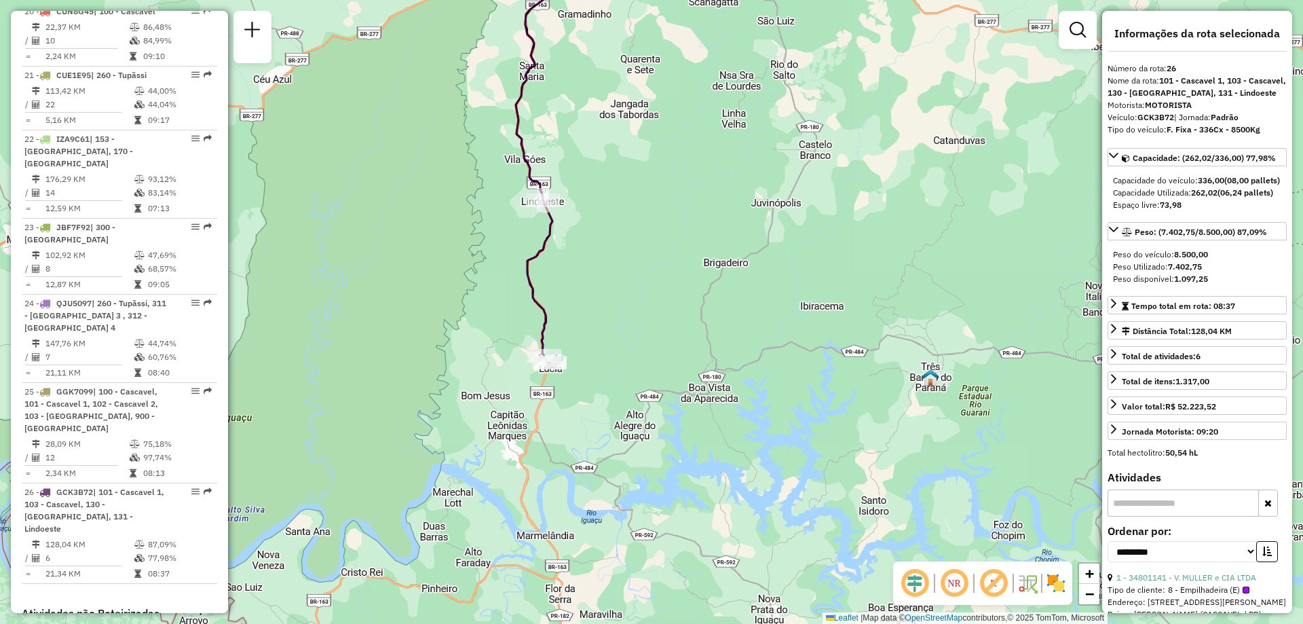
drag, startPoint x: 599, startPoint y: 176, endPoint x: 618, endPoint y: 352, distance: 176.8
click at [618, 352] on div "Janela de atendimento Grade de atendimento Capacidade Transportadoras Veículos …" at bounding box center [651, 312] width 1303 height 624
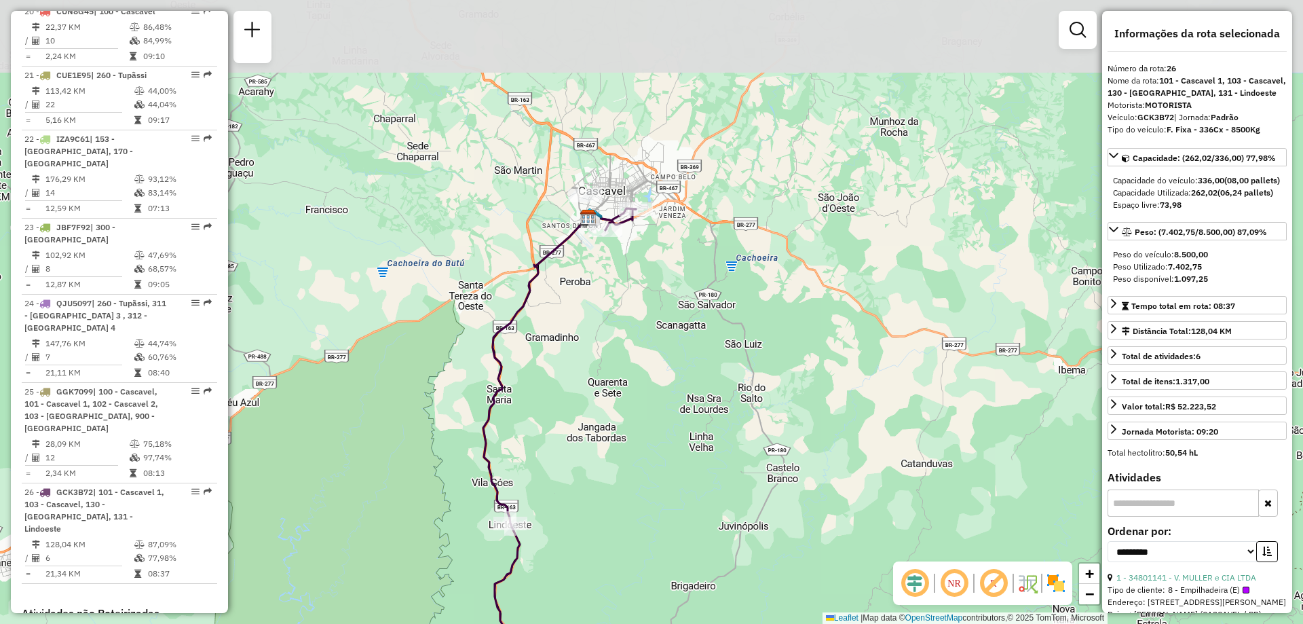
drag, startPoint x: 724, startPoint y: 92, endPoint x: 673, endPoint y: 253, distance: 168.7
click at [673, 253] on div "Janela de atendimento Grade de atendimento Capacidade Transportadoras Veículos …" at bounding box center [651, 312] width 1303 height 624
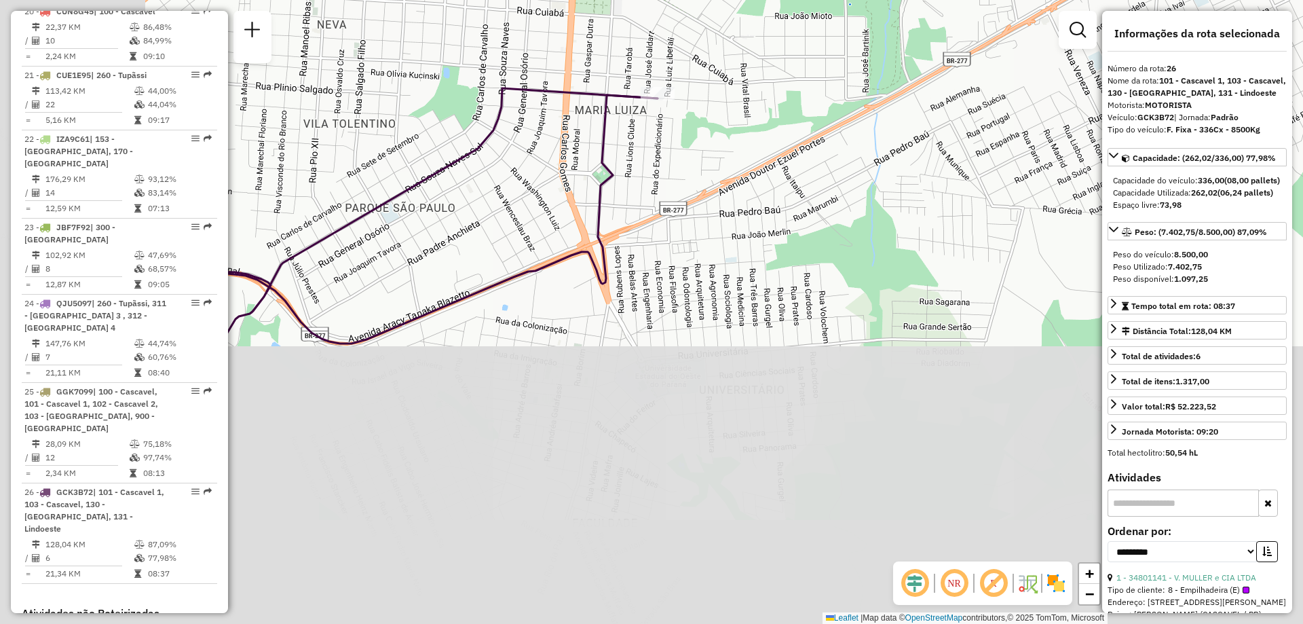
drag, startPoint x: 590, startPoint y: 398, endPoint x: 838, endPoint y: 95, distance: 391.2
click at [832, 97] on div "Janela de atendimento Grade de atendimento Capacidade Transportadoras Veículos …" at bounding box center [651, 312] width 1303 height 624
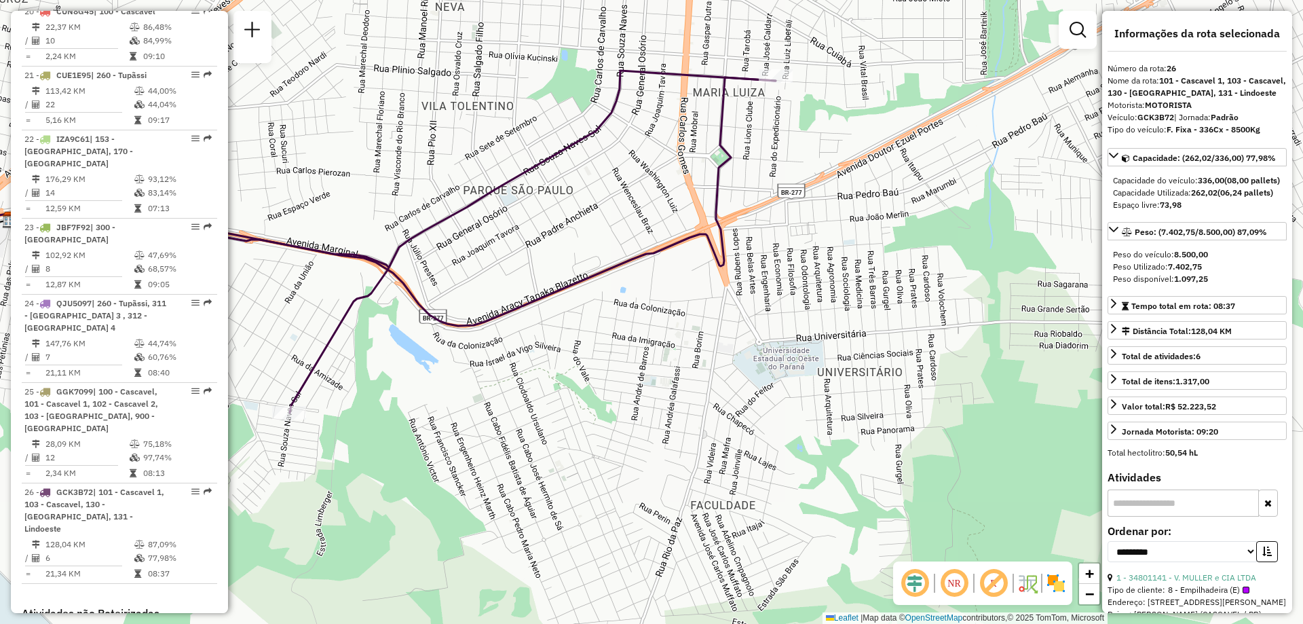
drag, startPoint x: 770, startPoint y: 236, endPoint x: 850, endPoint y: 237, distance: 80.1
click at [850, 237] on div "Janela de atendimento Grade de atendimento Capacidade Transportadoras Veículos …" at bounding box center [651, 312] width 1303 height 624
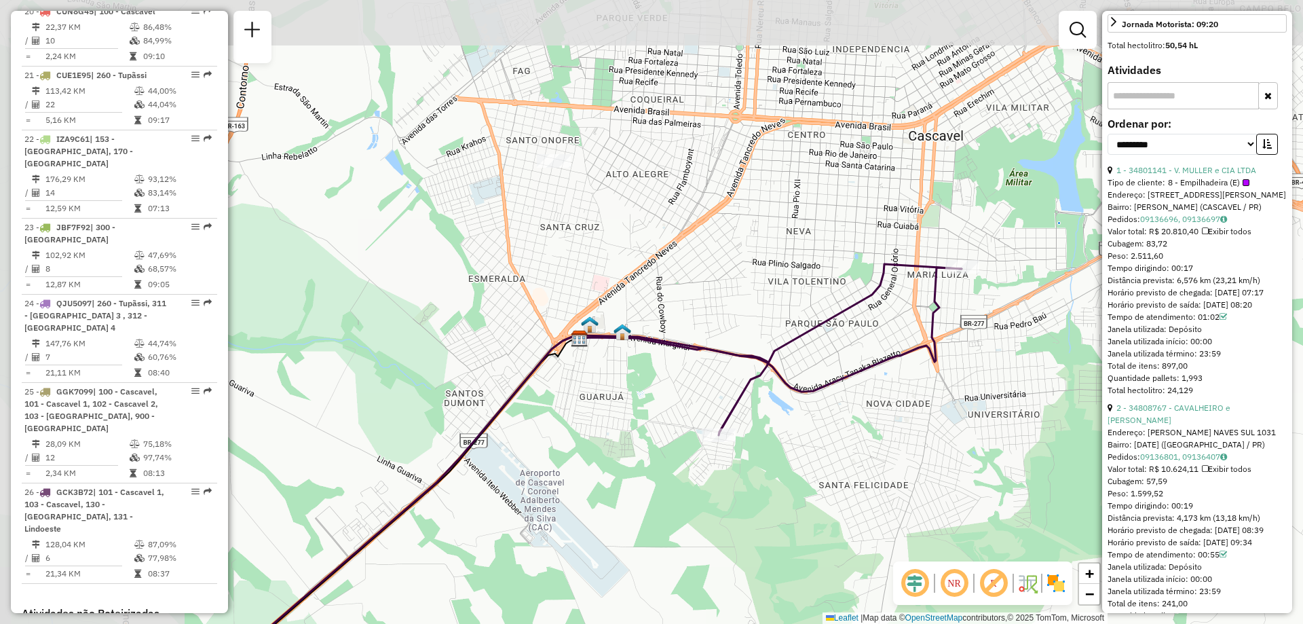
drag, startPoint x: 491, startPoint y: 360, endPoint x: 811, endPoint y: 449, distance: 331.7
click at [811, 449] on div "Janela de atendimento Grade de atendimento Capacidade Transportadoras Veículos …" at bounding box center [651, 312] width 1303 height 624
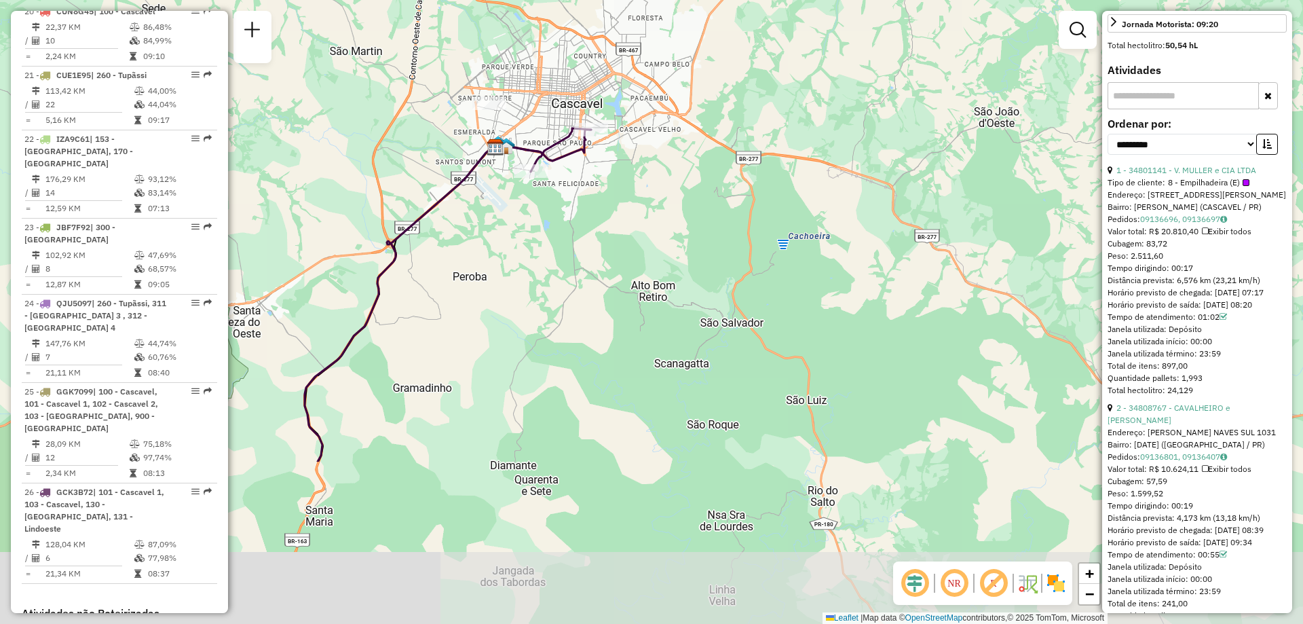
drag, startPoint x: 267, startPoint y: 421, endPoint x: 423, endPoint y: 219, distance: 254.6
click at [291, 230] on div "Janela de atendimento Grade de atendimento Capacidade Transportadoras Veículos …" at bounding box center [651, 312] width 1303 height 624
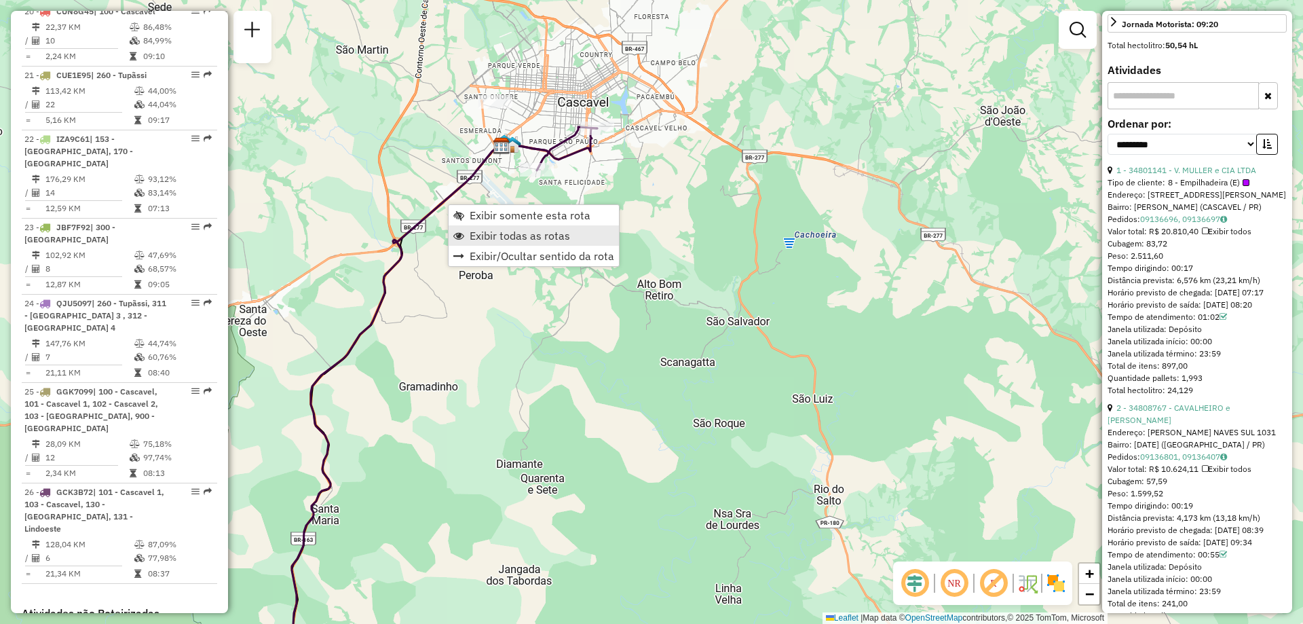
click at [511, 241] on span "Exibir todas as rotas" at bounding box center [520, 235] width 100 height 11
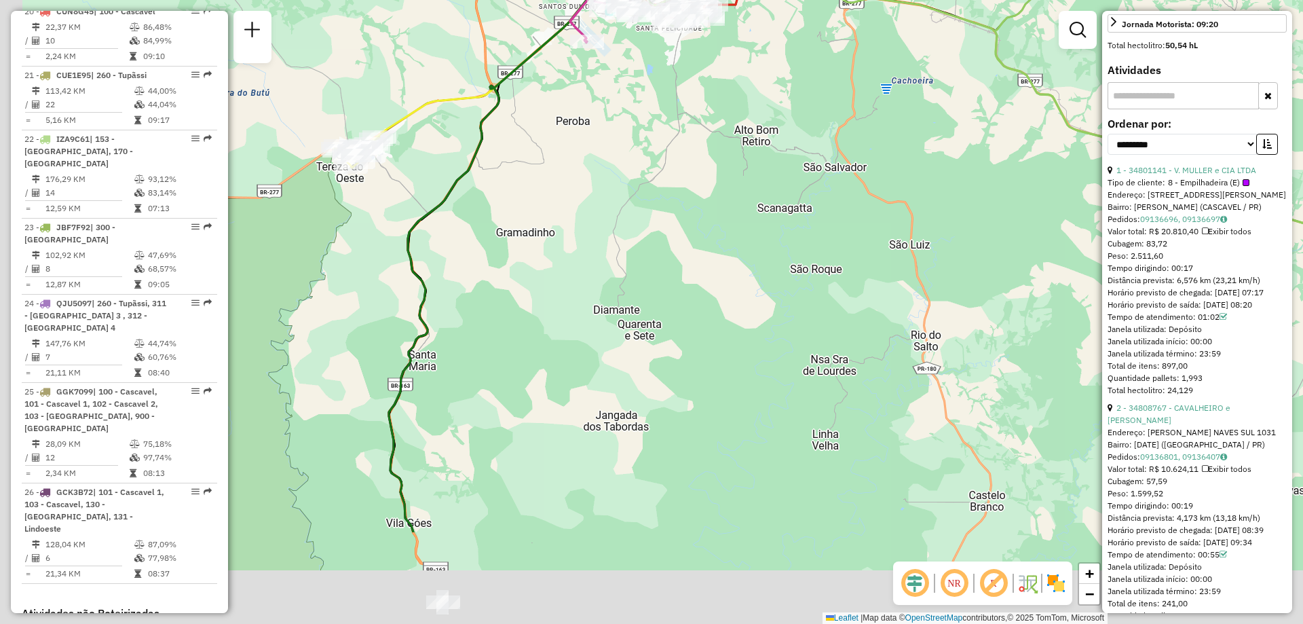
drag, startPoint x: 597, startPoint y: 443, endPoint x: 720, endPoint y: 248, distance: 230.3
click at [720, 251] on div "Janela de atendimento Grade de atendimento Capacidade Transportadoras Veículos …" at bounding box center [651, 312] width 1303 height 624
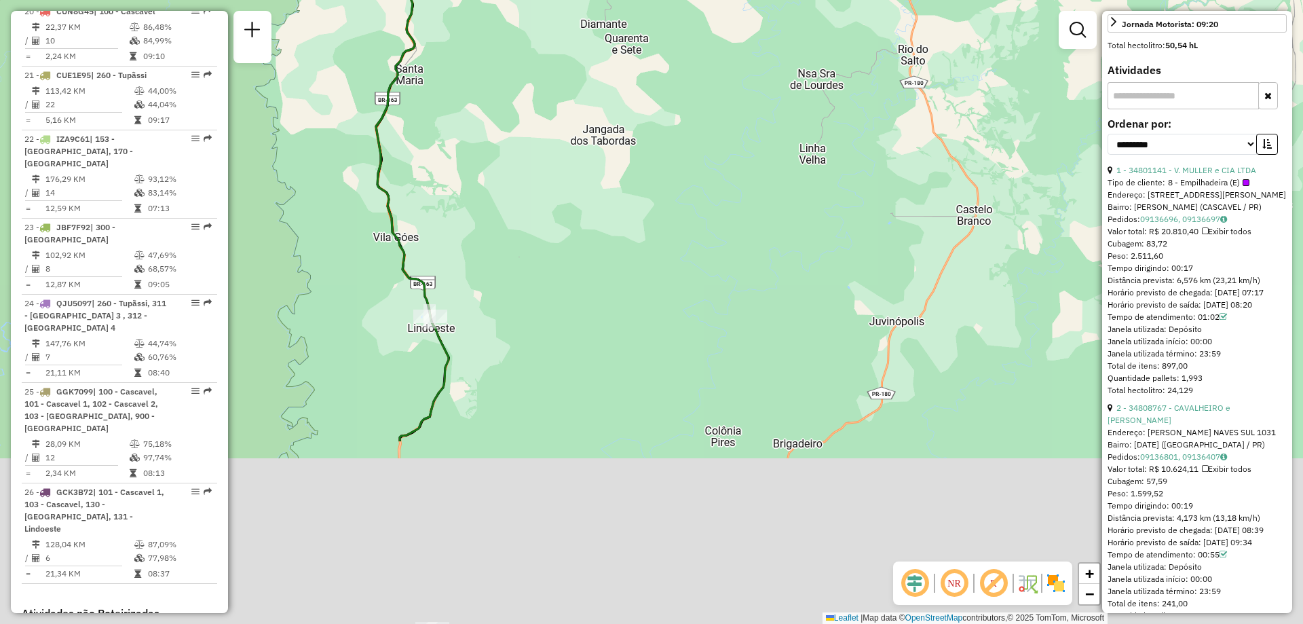
drag, startPoint x: 499, startPoint y: 504, endPoint x: 459, endPoint y: 241, distance: 266.4
click at [459, 241] on div "Janela de atendimento Grade de atendimento Capacidade Transportadoras Veículos …" at bounding box center [651, 312] width 1303 height 624
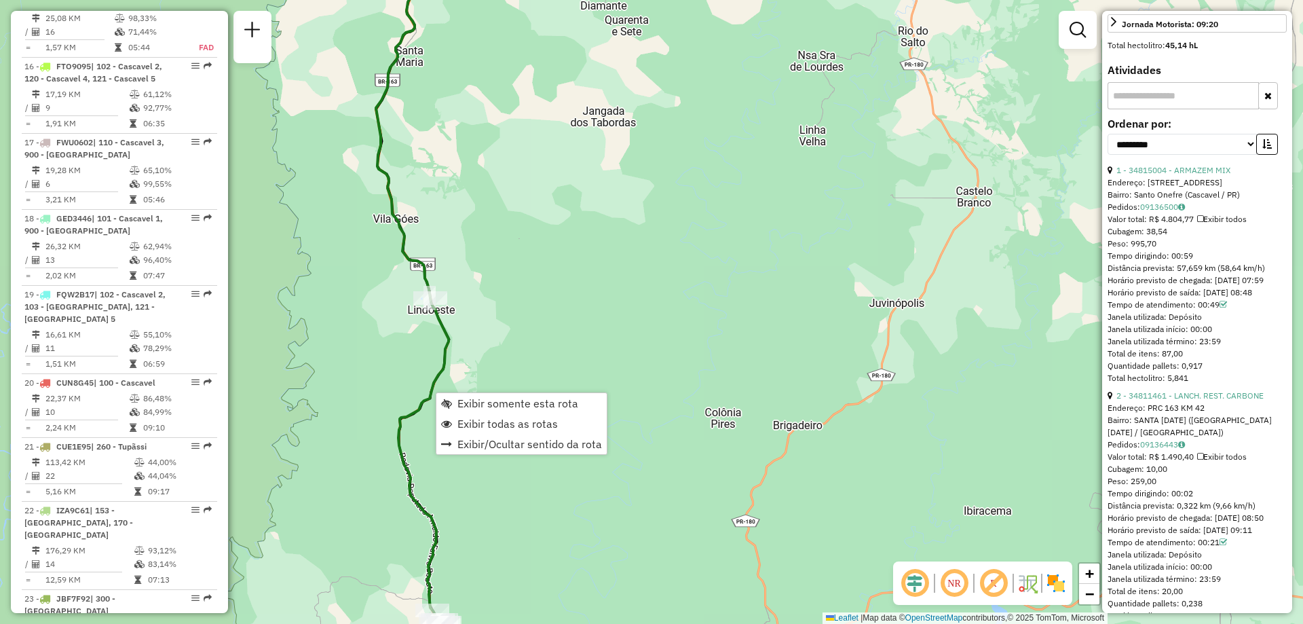
scroll to position [1189, 0]
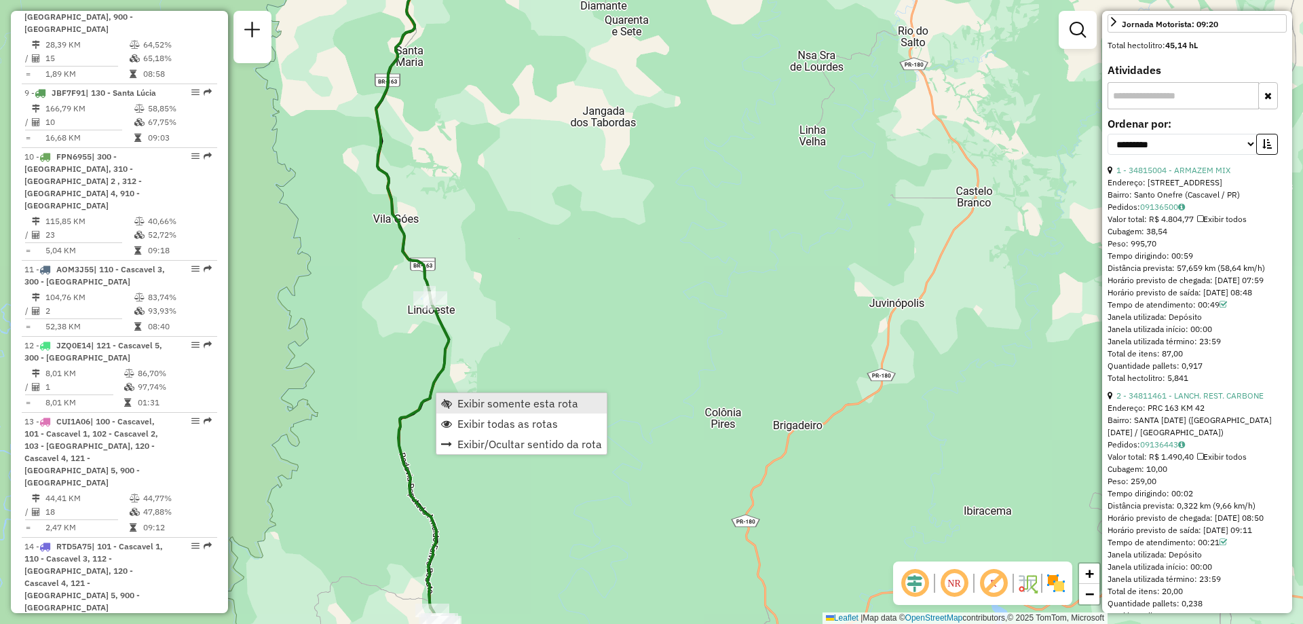
click at [524, 411] on link "Exibir somente esta rota" at bounding box center [521, 403] width 170 height 20
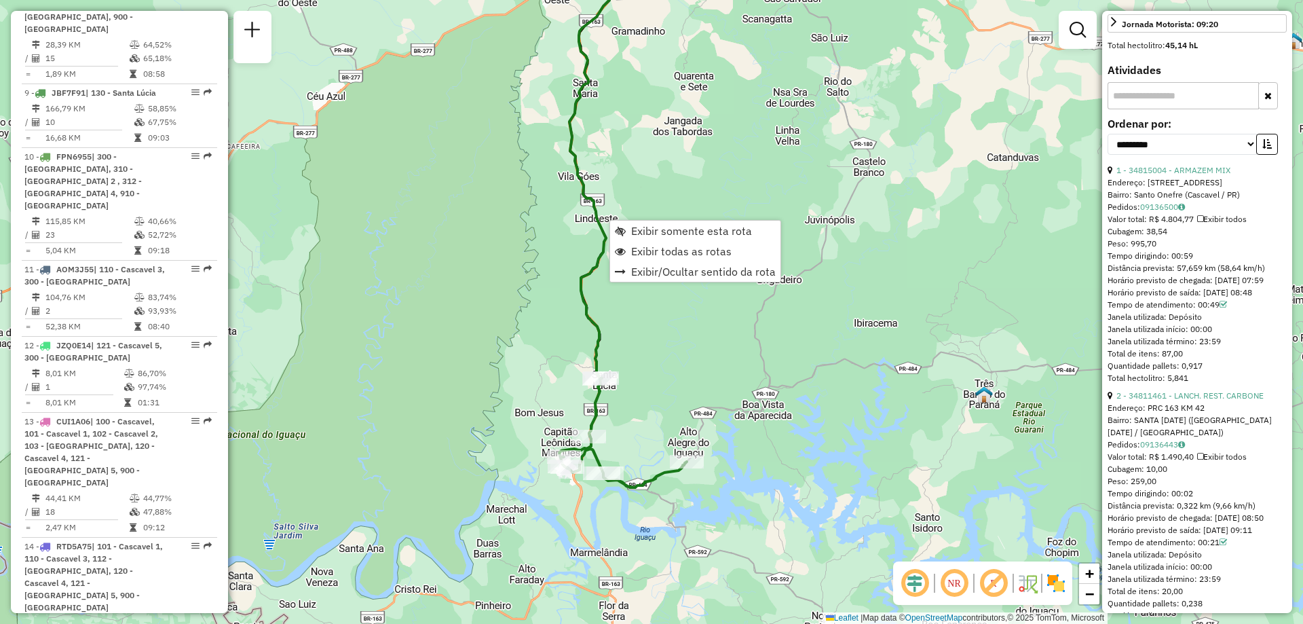
drag, startPoint x: 657, startPoint y: 479, endPoint x: 629, endPoint y: 375, distance: 108.4
click at [629, 375] on div "Janela de atendimento Grade de atendimento Capacidade Transportadoras Veículos …" at bounding box center [651, 312] width 1303 height 624
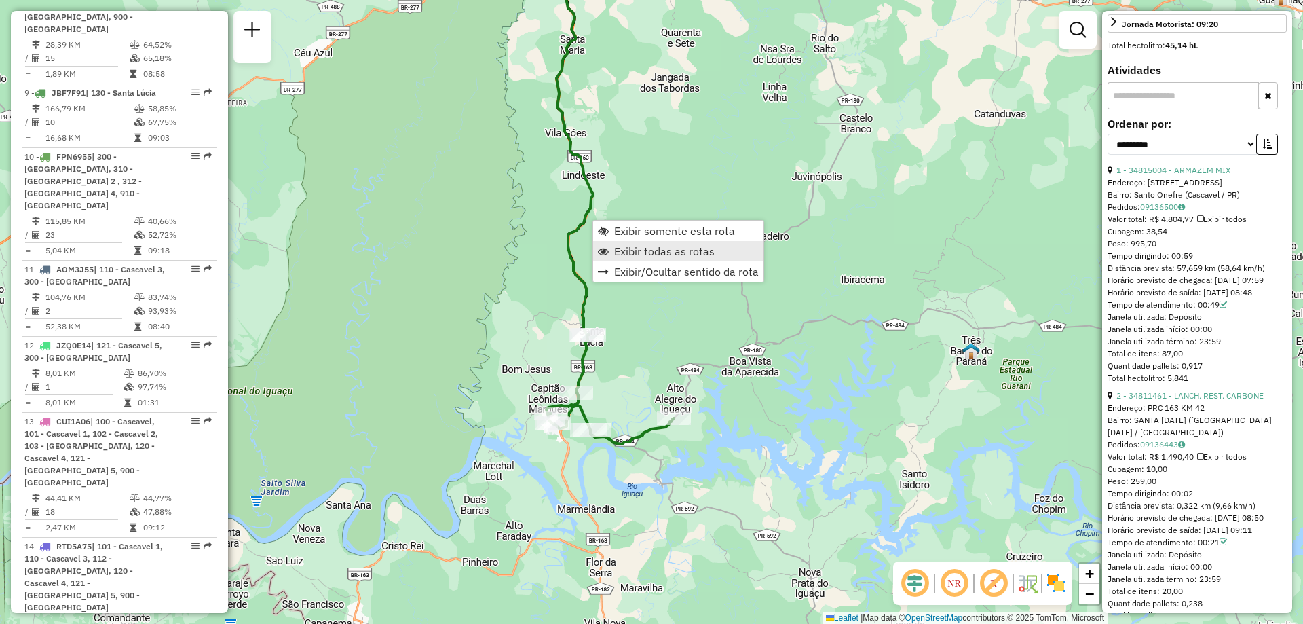
click at [666, 246] on span "Exibir todas as rotas" at bounding box center [664, 251] width 100 height 11
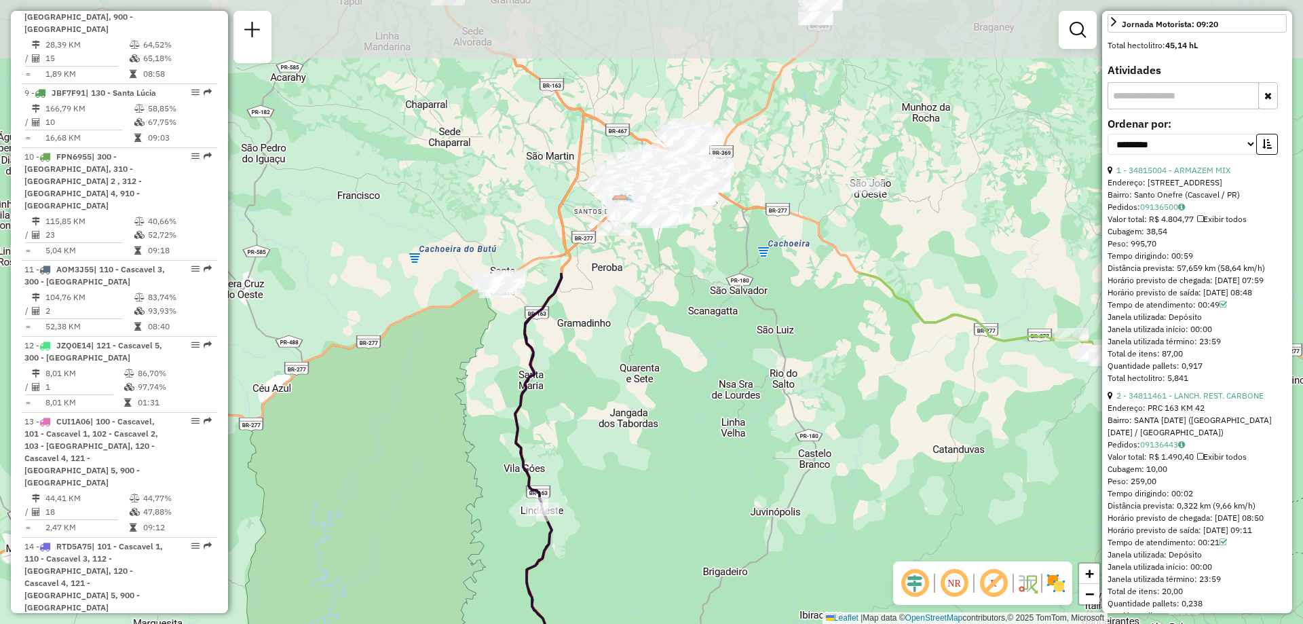
drag, startPoint x: 682, startPoint y: 123, endPoint x: 646, endPoint y: 488, distance: 366.9
click at [646, 488] on div "Janela de atendimento Grade de atendimento Capacidade Transportadoras Veículos …" at bounding box center [651, 312] width 1303 height 624
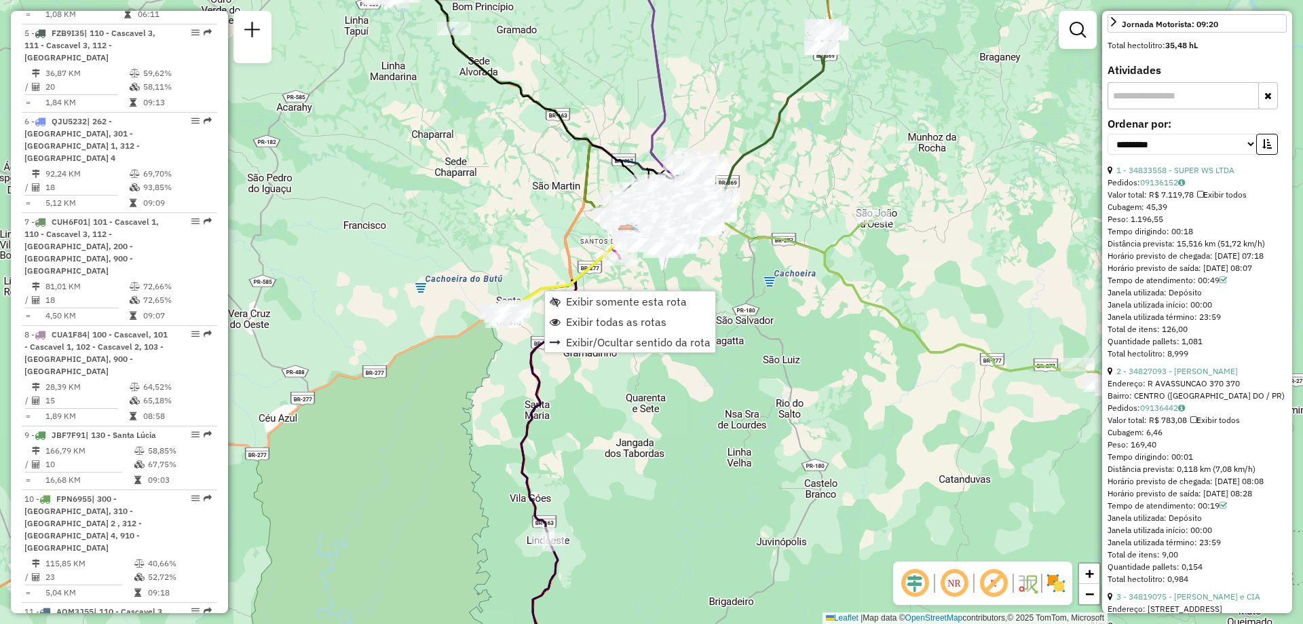
scroll to position [620, 0]
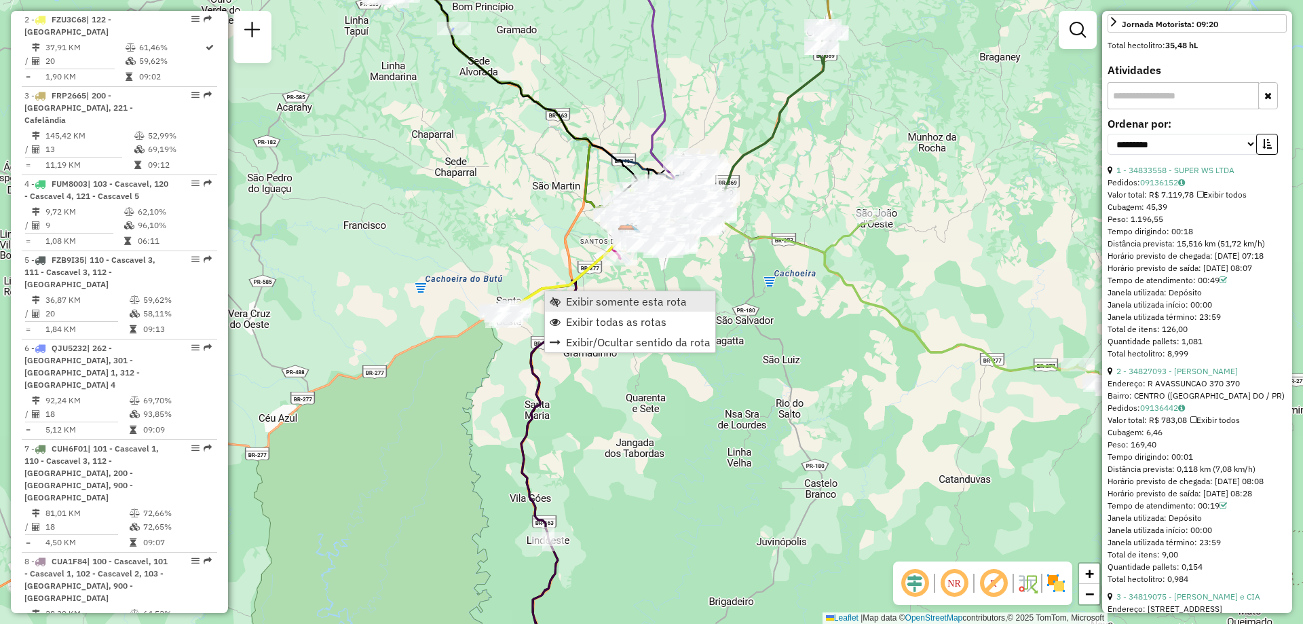
click at [631, 303] on span "Exibir somente esta rota" at bounding box center [626, 301] width 121 height 11
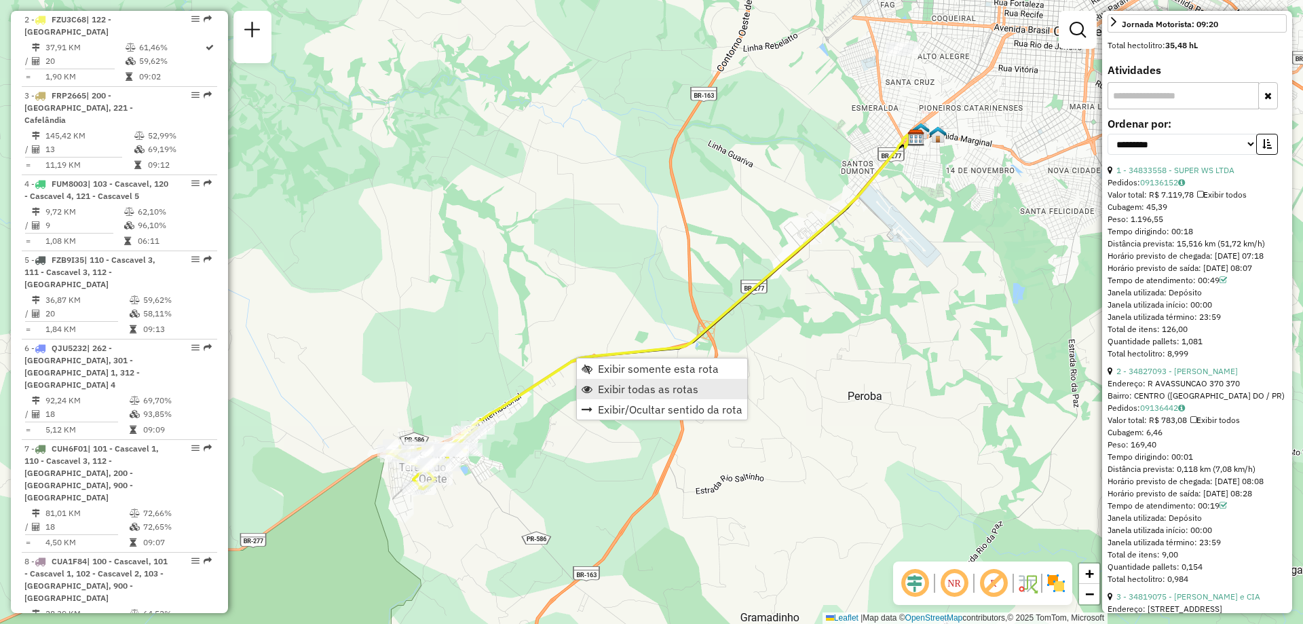
click at [650, 392] on span "Exibir todas as rotas" at bounding box center [648, 389] width 100 height 11
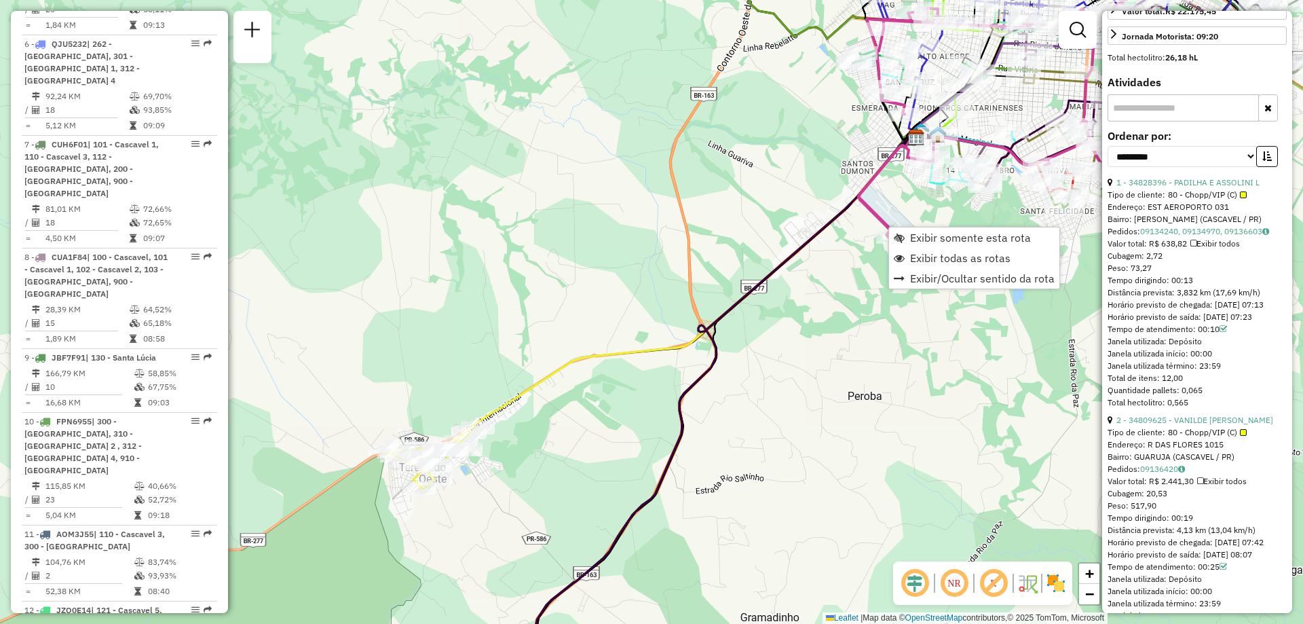
scroll to position [1493, 0]
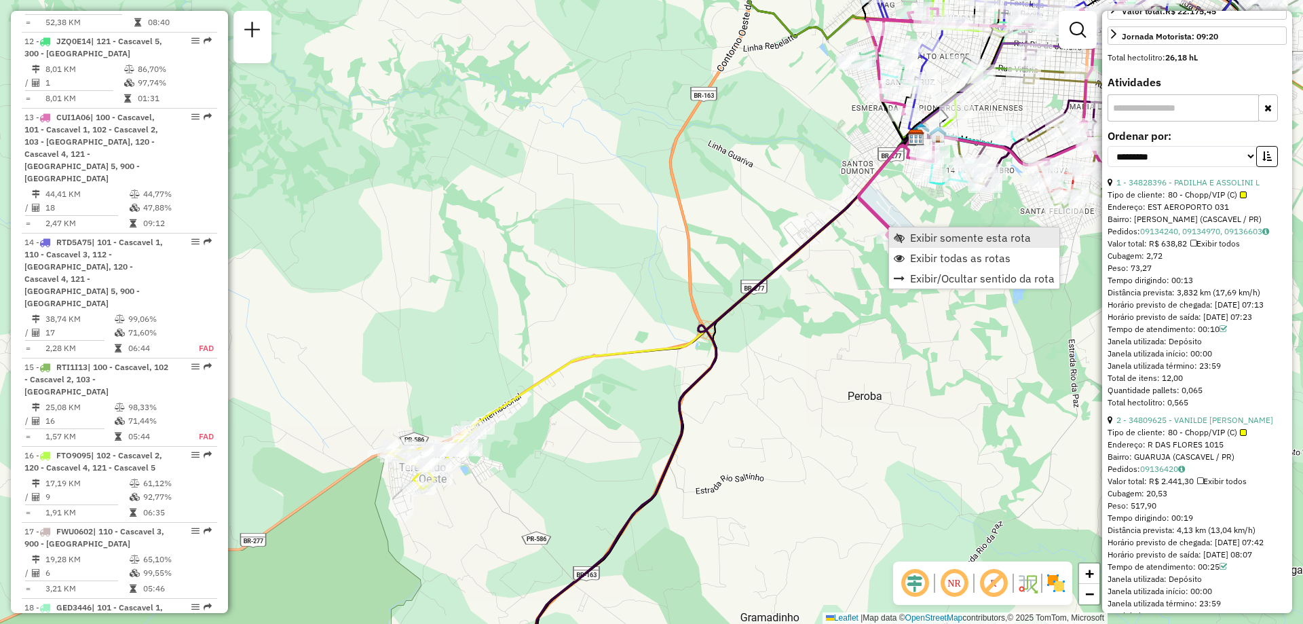
click at [992, 241] on span "Exibir somente esta rota" at bounding box center [970, 237] width 121 height 11
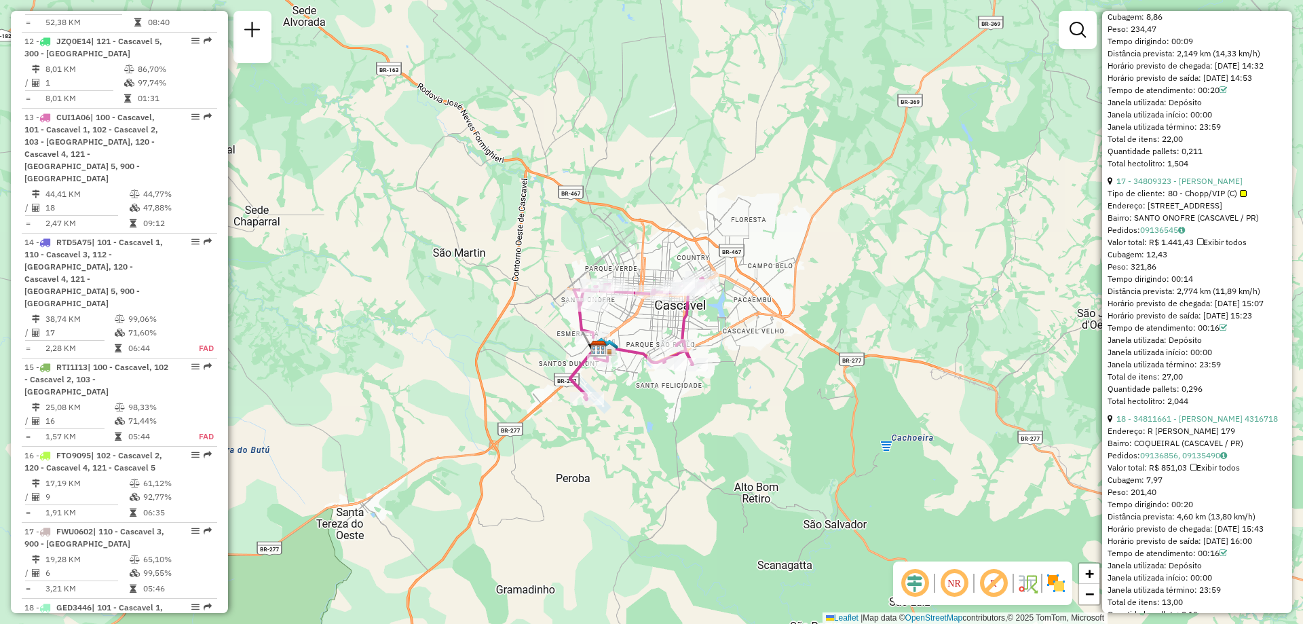
scroll to position [4515, 0]
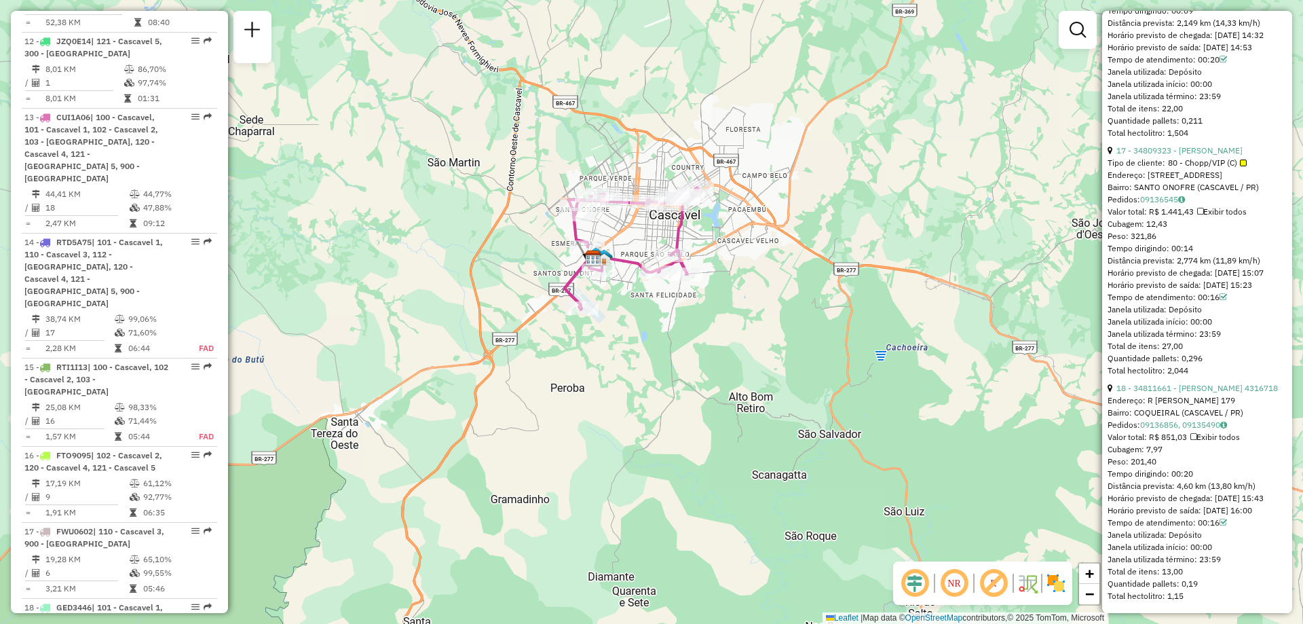
drag, startPoint x: 775, startPoint y: 460, endPoint x: 784, endPoint y: 280, distance: 180.1
click at [784, 280] on div "Janela de atendimento Grade de atendimento Capacidade Transportadoras Veículos …" at bounding box center [651, 312] width 1303 height 624
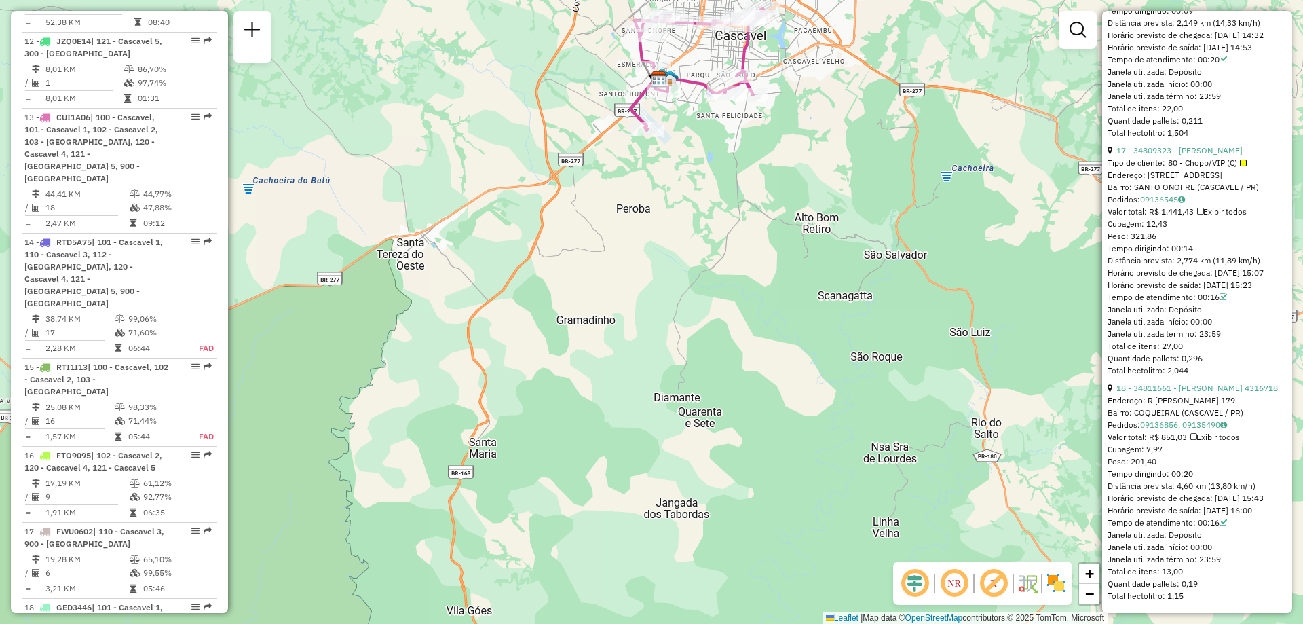
drag, startPoint x: 630, startPoint y: 335, endPoint x: 683, endPoint y: 244, distance: 105.3
click at [683, 244] on div "Janela de atendimento Grade de atendimento Capacidade Transportadoras Veículos …" at bounding box center [651, 312] width 1303 height 624
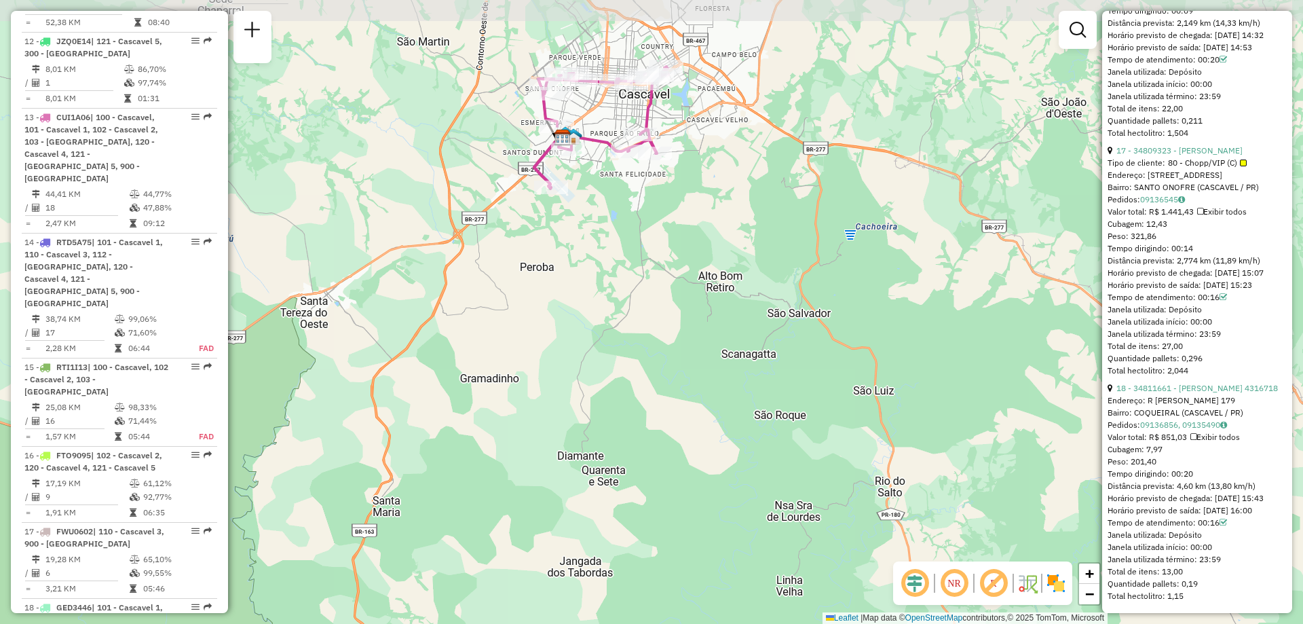
drag, startPoint x: 445, startPoint y: 186, endPoint x: 584, endPoint y: 212, distance: 142.2
click at [584, 212] on div "Janela de atendimento Grade de atendimento Capacidade Transportadoras Veículos …" at bounding box center [651, 312] width 1303 height 624
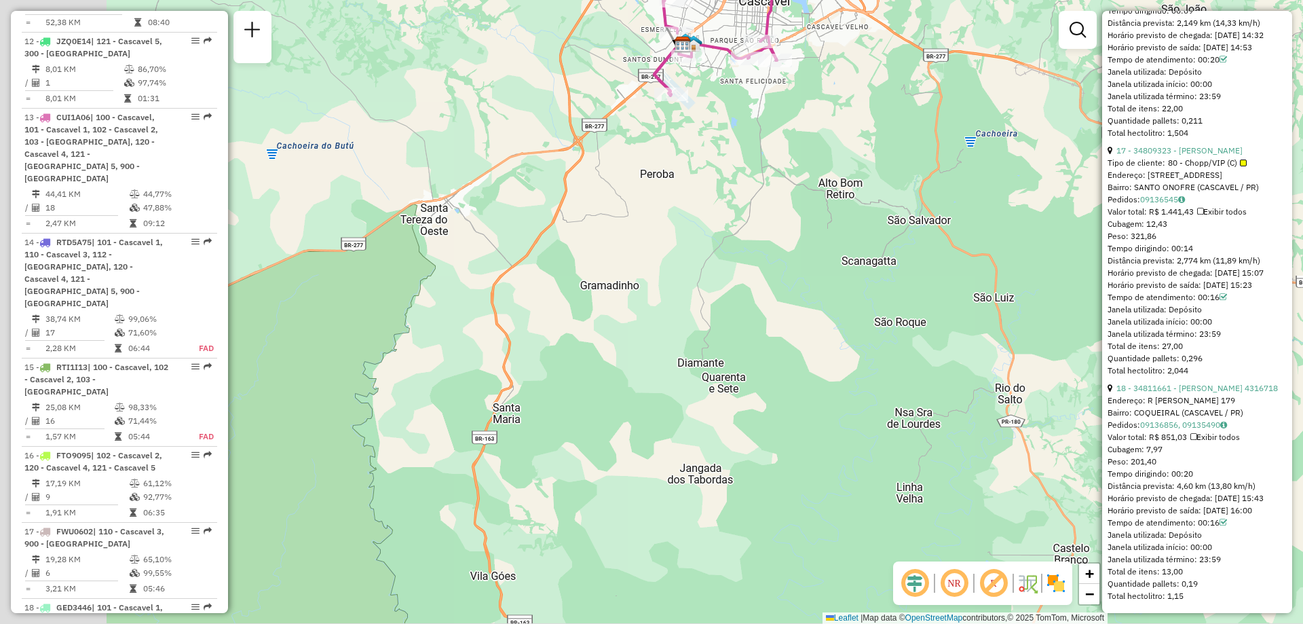
drag, startPoint x: 545, startPoint y: 270, endPoint x: 622, endPoint y: 218, distance: 93.4
click at [622, 218] on div "Janela de atendimento Grade de atendimento Capacidade Transportadoras Veículos …" at bounding box center [651, 312] width 1303 height 624
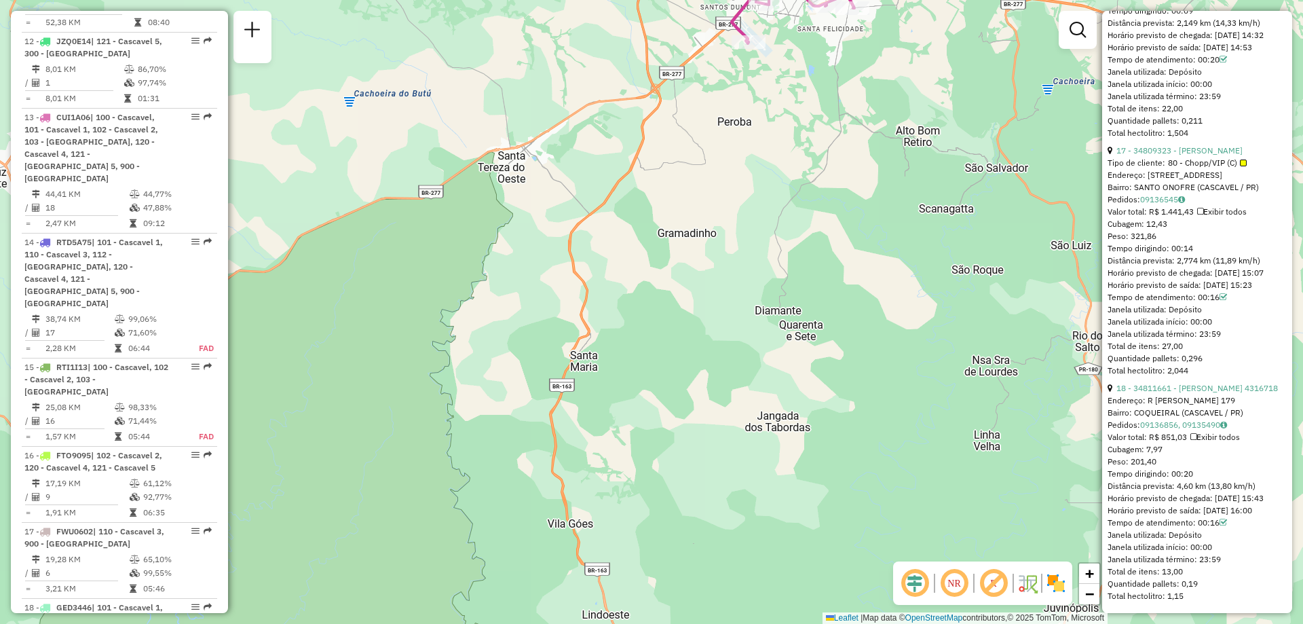
click at [741, 135] on div "Janela de atendimento Grade de atendimento Capacidade Transportadoras Veículos …" at bounding box center [651, 312] width 1303 height 624
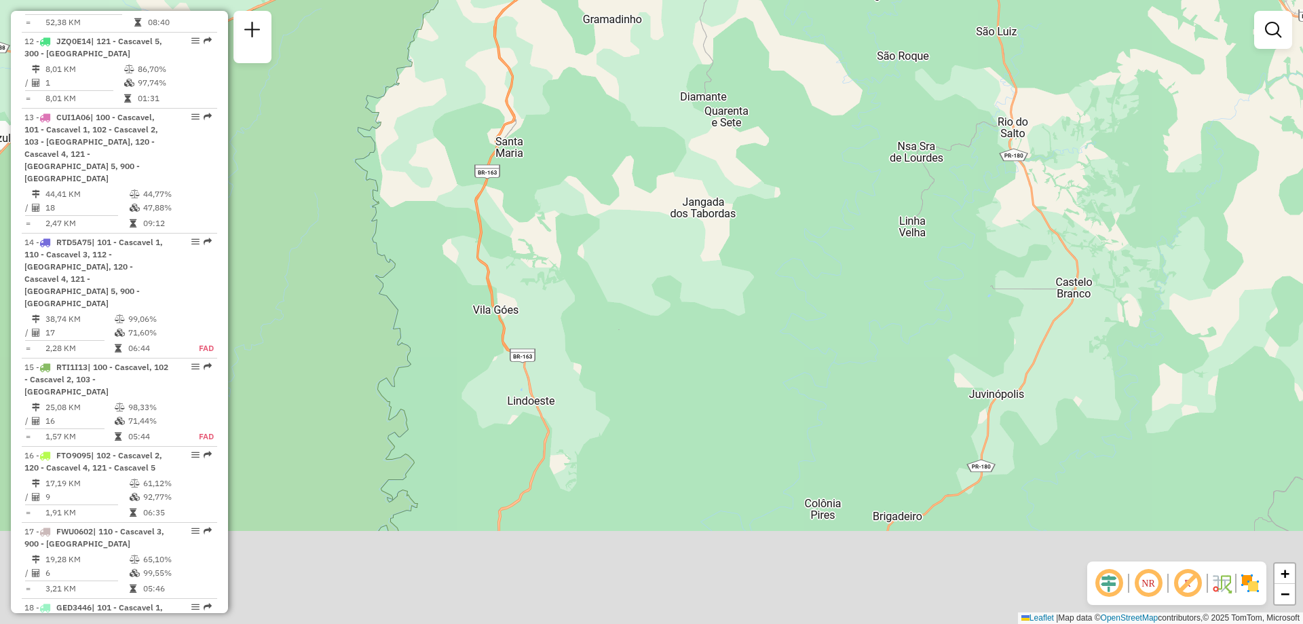
drag, startPoint x: 697, startPoint y: 400, endPoint x: 622, endPoint y: 182, distance: 230.6
click at [622, 182] on div "Janela de atendimento Grade de atendimento Capacidade Transportadoras Veículos …" at bounding box center [651, 312] width 1303 height 624
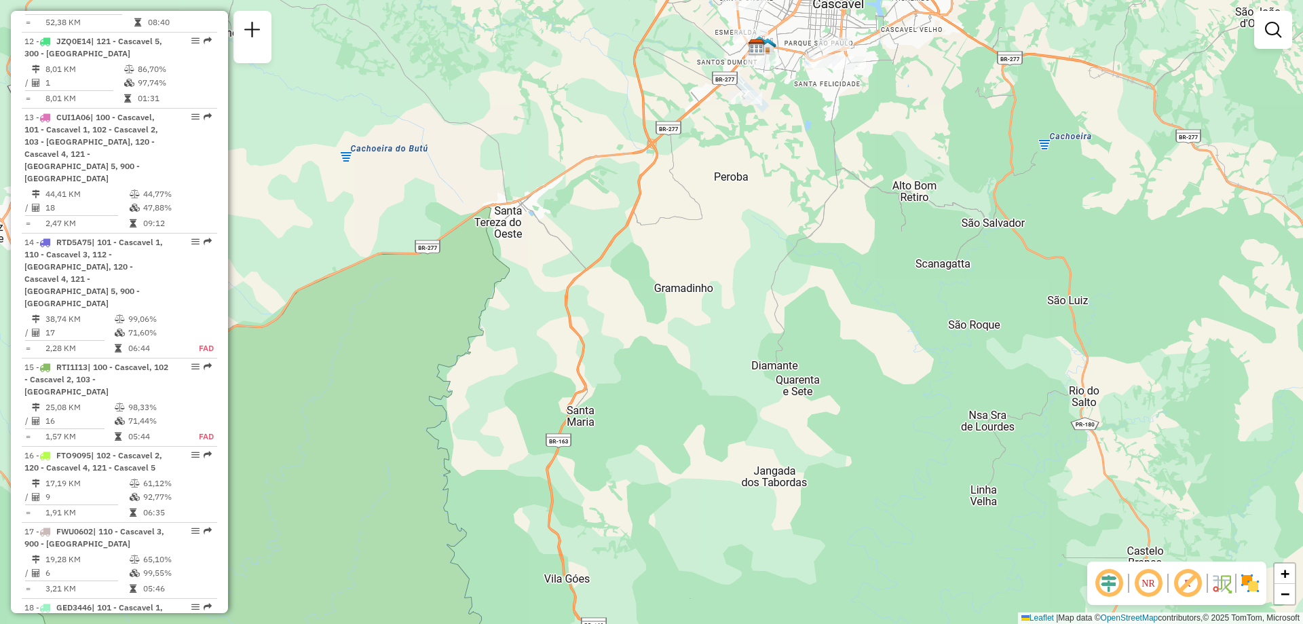
drag, startPoint x: 657, startPoint y: 339, endPoint x: 686, endPoint y: 428, distance: 94.0
click at [686, 428] on div "Janela de atendimento Grade de atendimento Capacidade Transportadoras Veículos …" at bounding box center [651, 312] width 1303 height 624
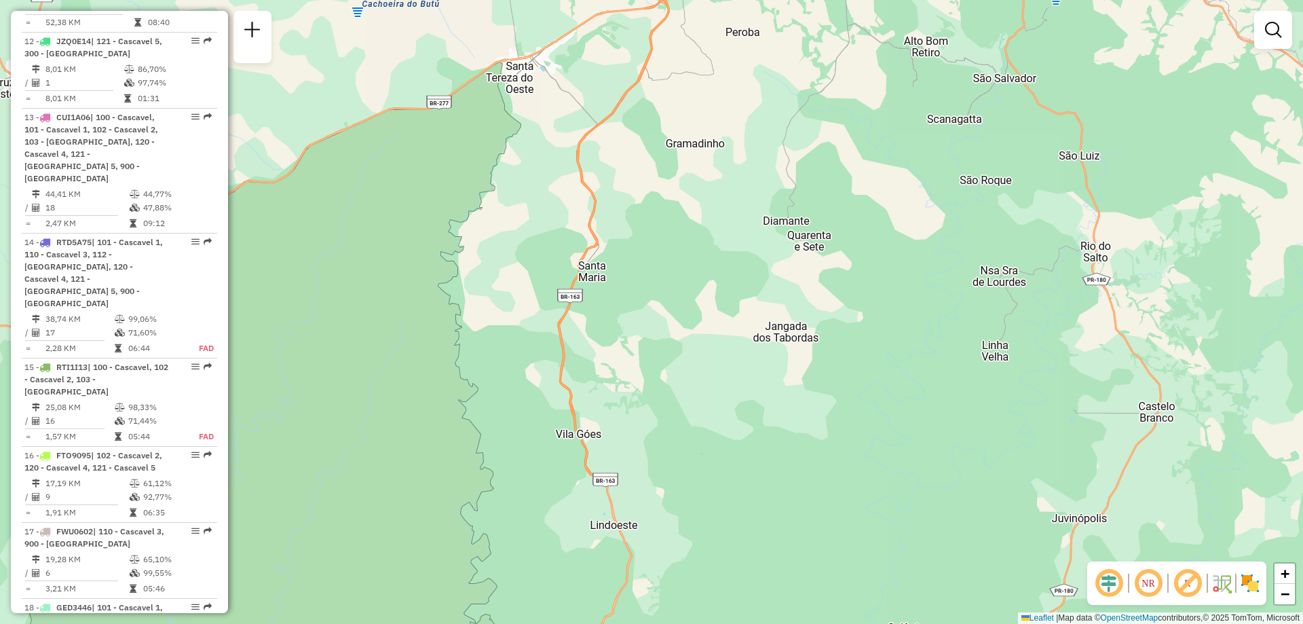
drag, startPoint x: 663, startPoint y: 369, endPoint x: 671, endPoint y: 302, distance: 67.7
click at [671, 302] on div "Janela de atendimento Grade de atendimento Capacidade Transportadoras Veículos …" at bounding box center [651, 312] width 1303 height 624
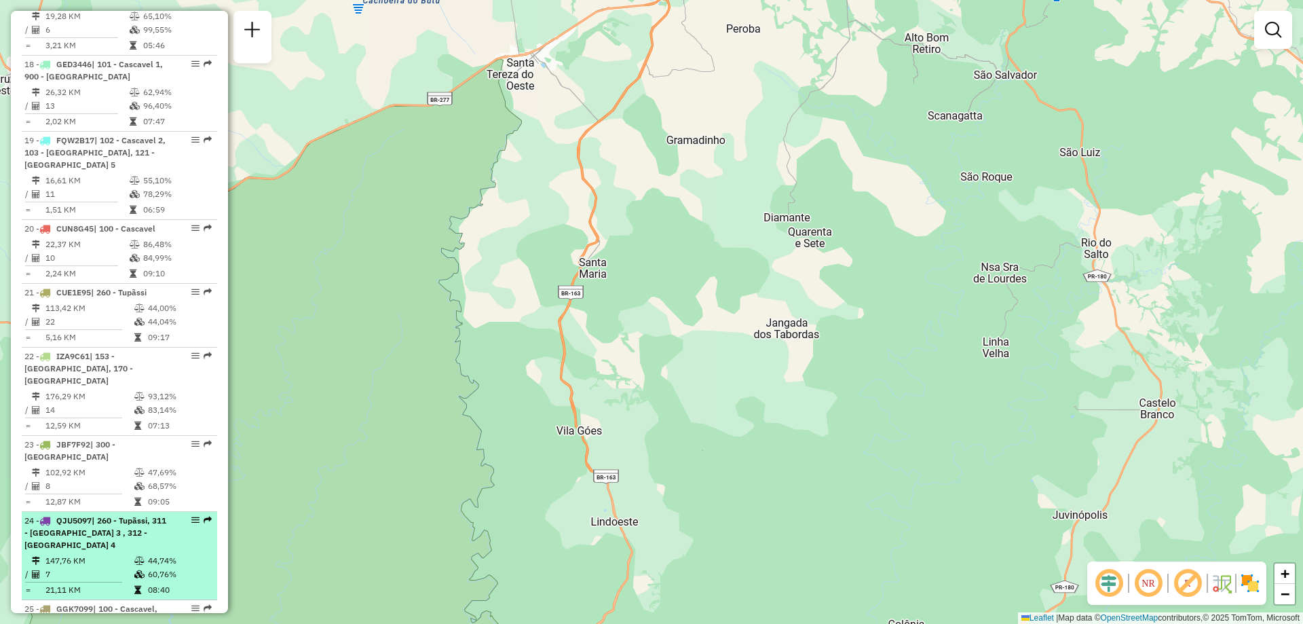
scroll to position [2254, 0]
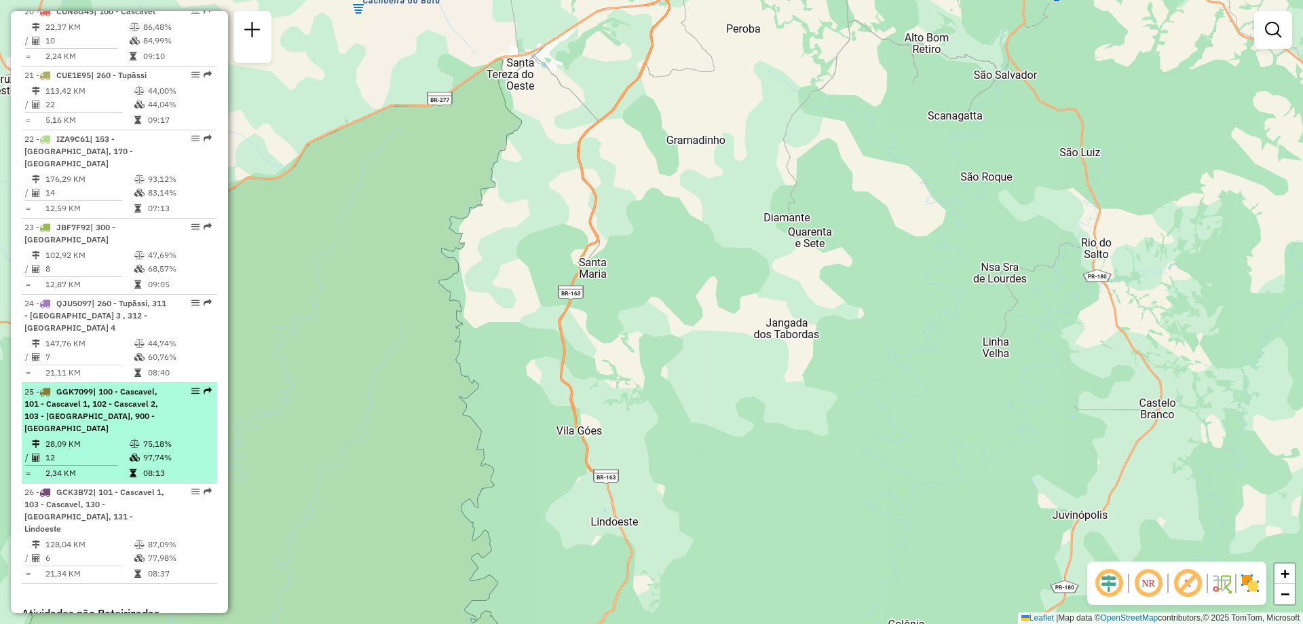
click at [111, 466] on td "2,34 KM" at bounding box center [87, 473] width 84 height 14
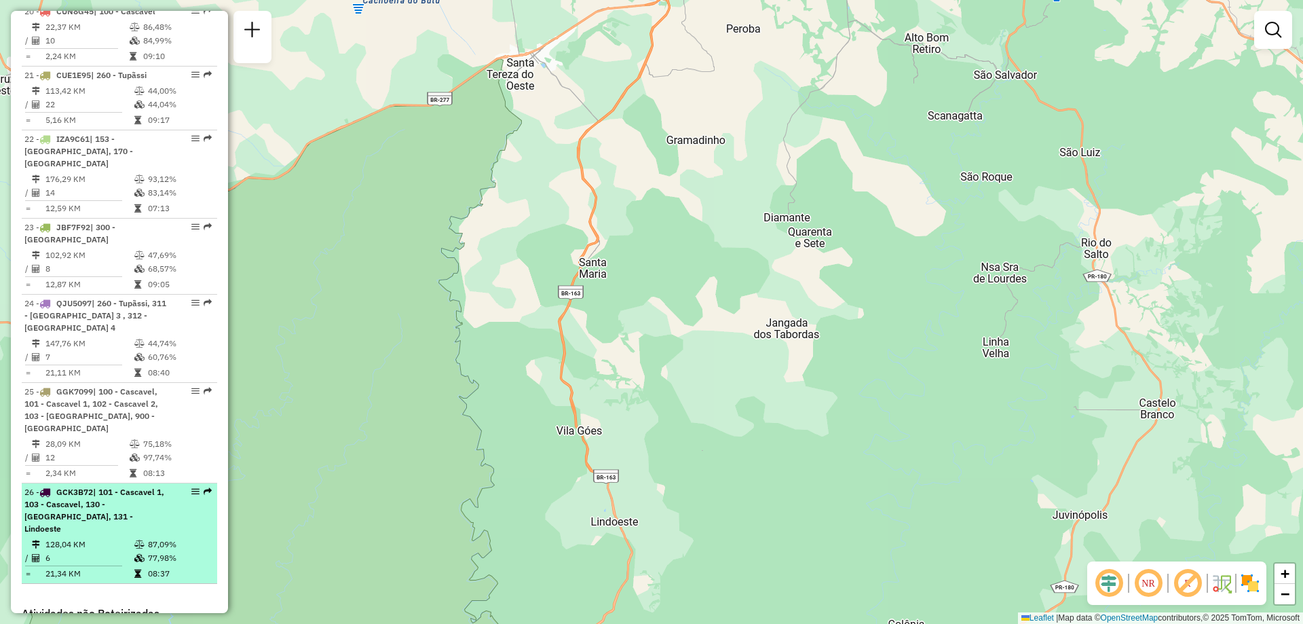
select select "**********"
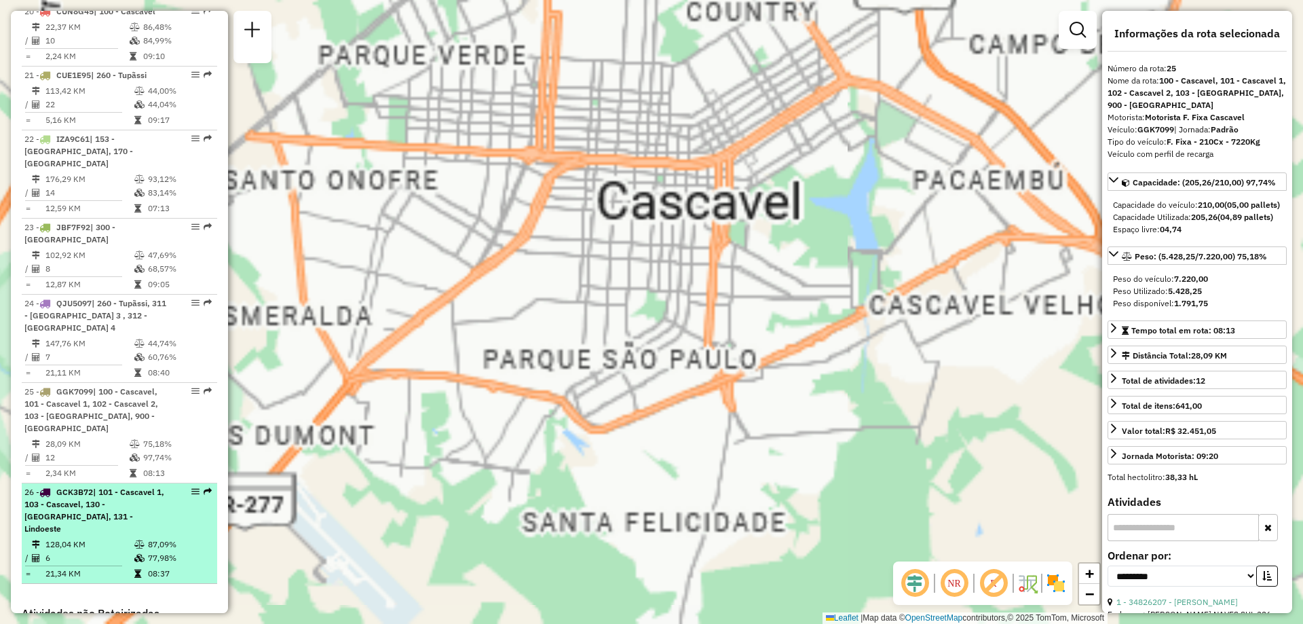
click at [107, 551] on td "6" at bounding box center [89, 558] width 89 height 14
